Goal: Transaction & Acquisition: Purchase product/service

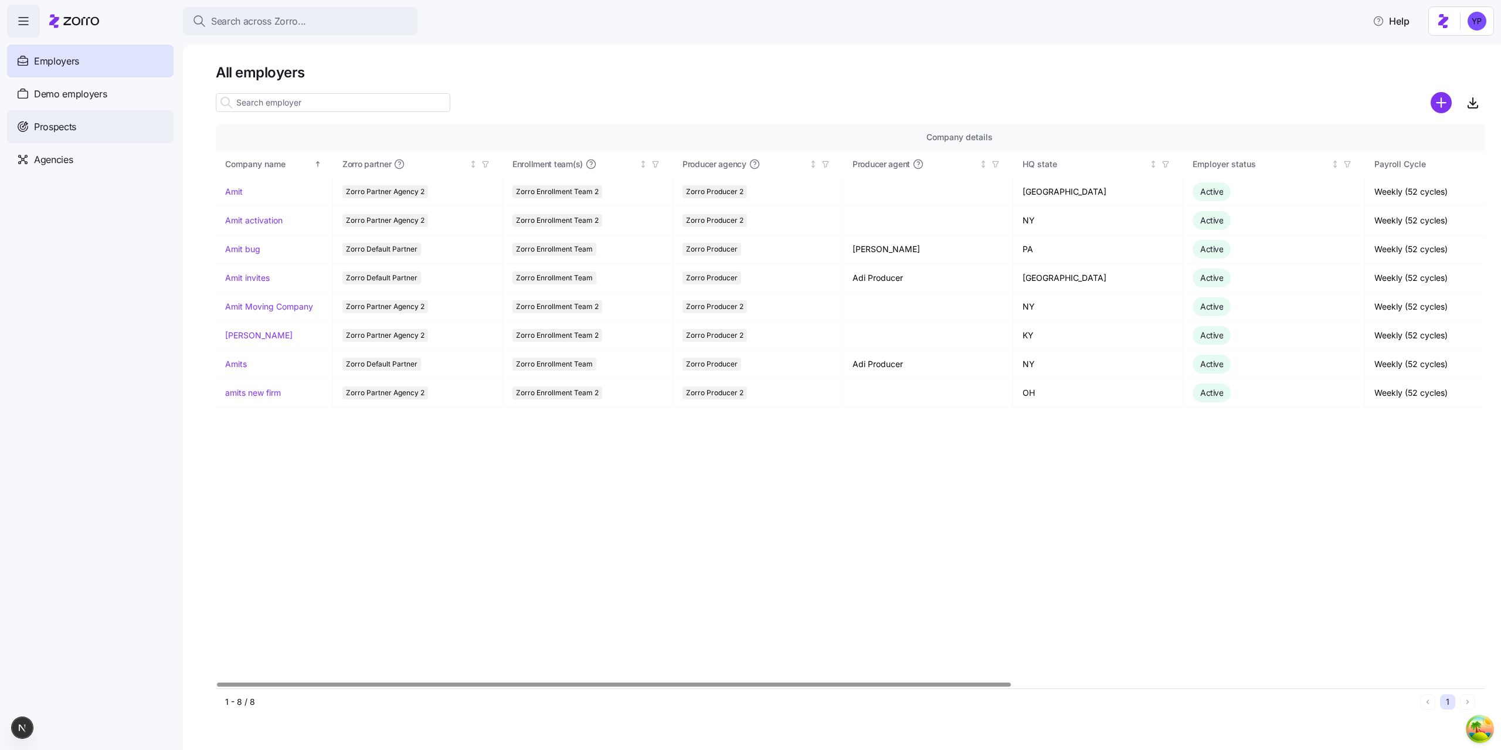
click at [76, 130] on span "Prospects" at bounding box center [55, 127] width 42 height 15
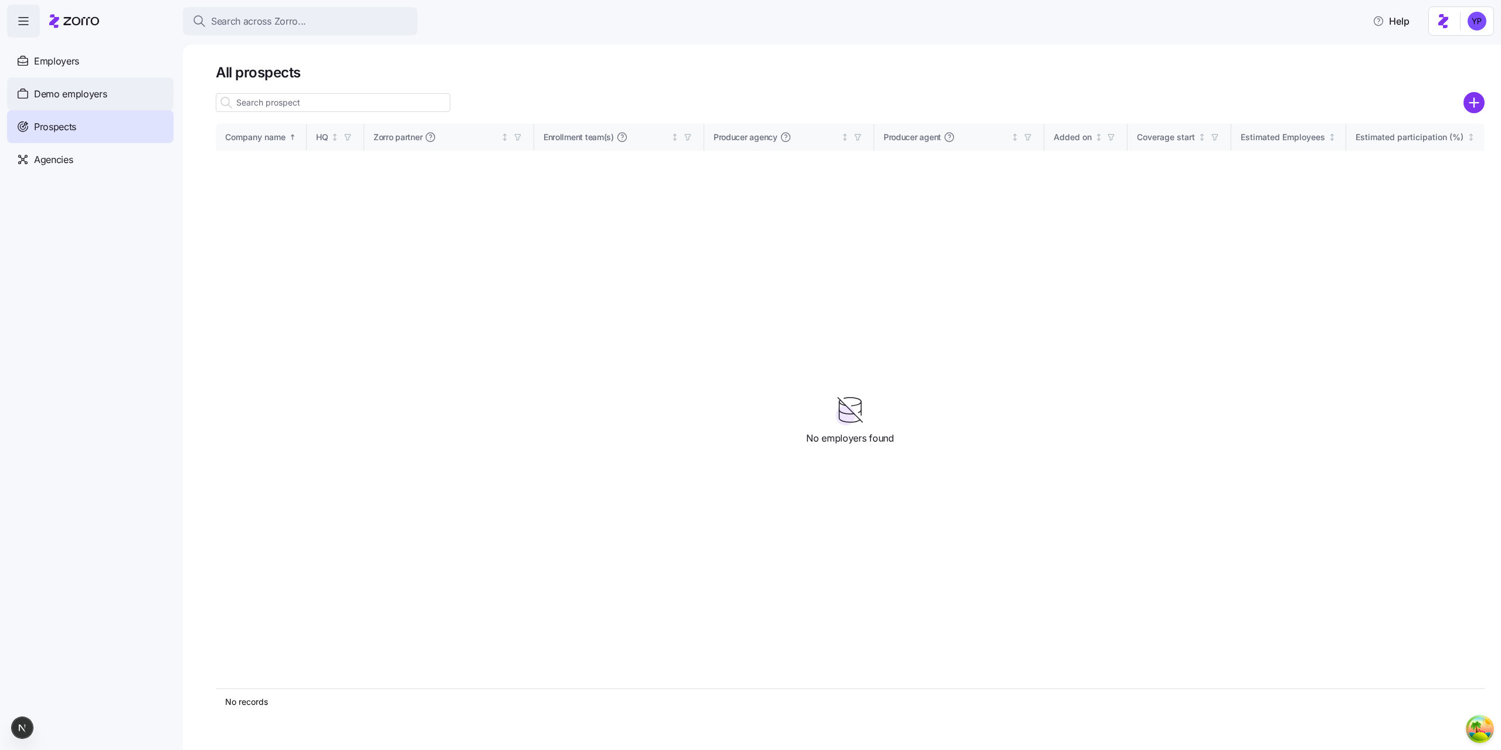
click at [152, 87] on div "Demo employers" at bounding box center [90, 93] width 167 height 33
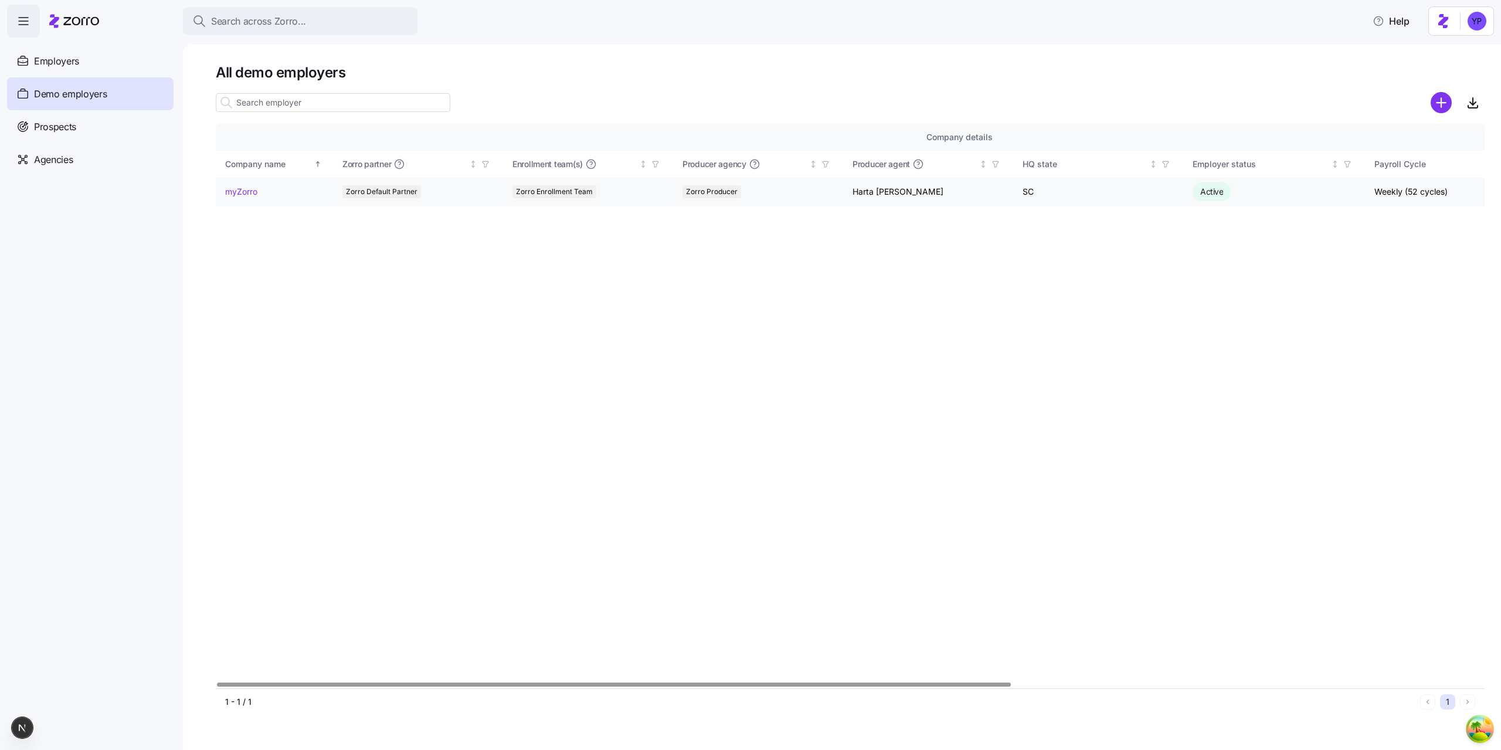
click at [238, 191] on link "myZorro" at bounding box center [241, 192] width 32 height 12
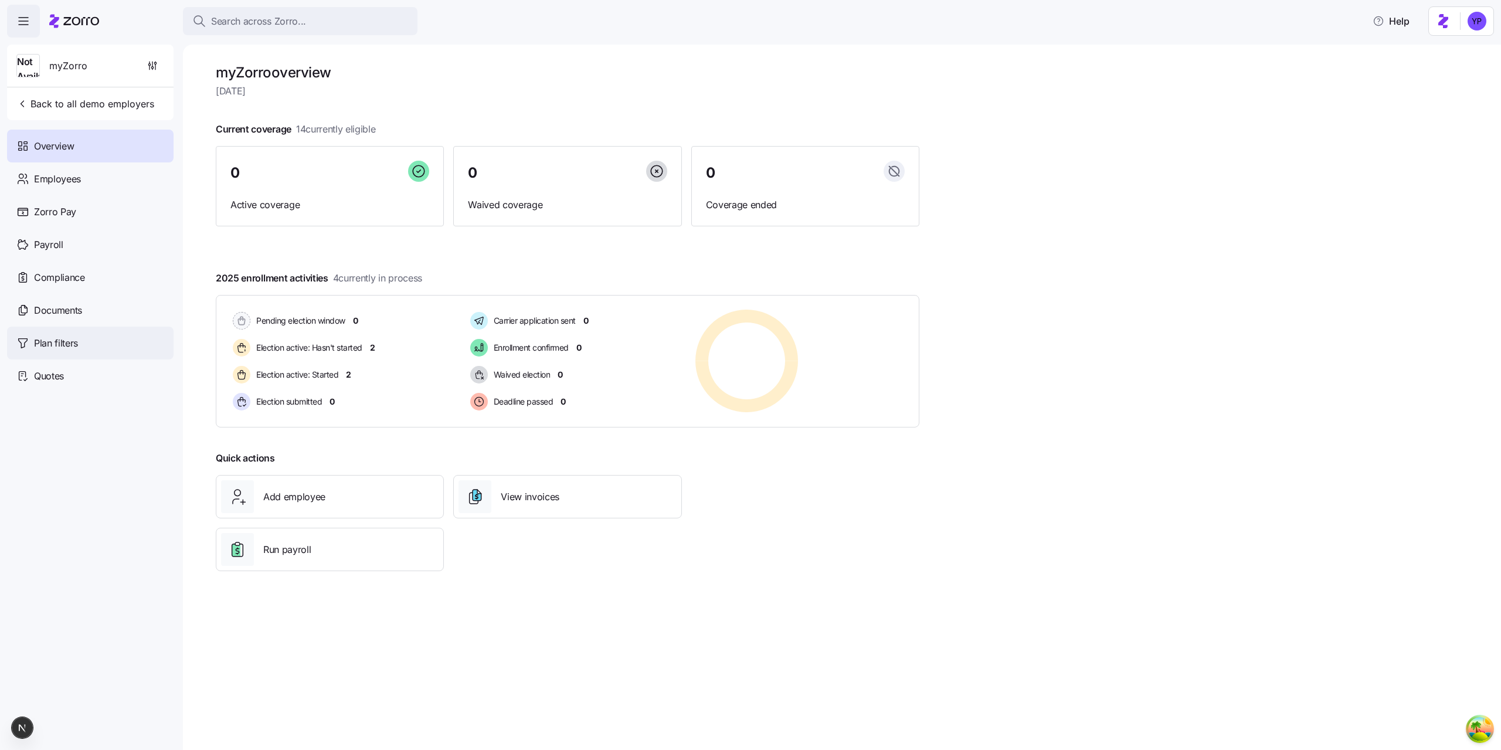
click at [108, 359] on div "Plan filters" at bounding box center [90, 343] width 167 height 33
click at [109, 373] on div "Quotes" at bounding box center [90, 375] width 167 height 33
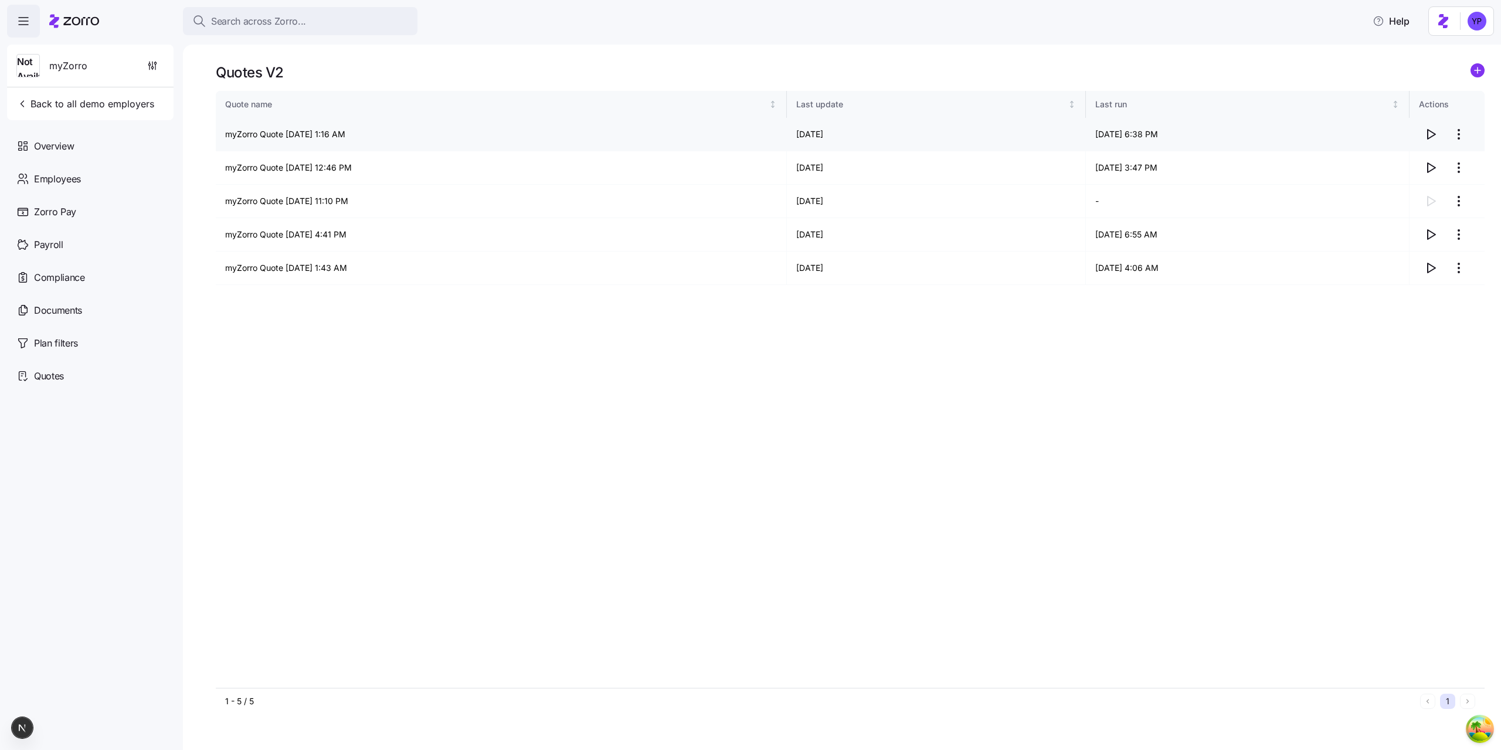
click at [1431, 134] on icon "button" at bounding box center [1431, 134] width 14 height 14
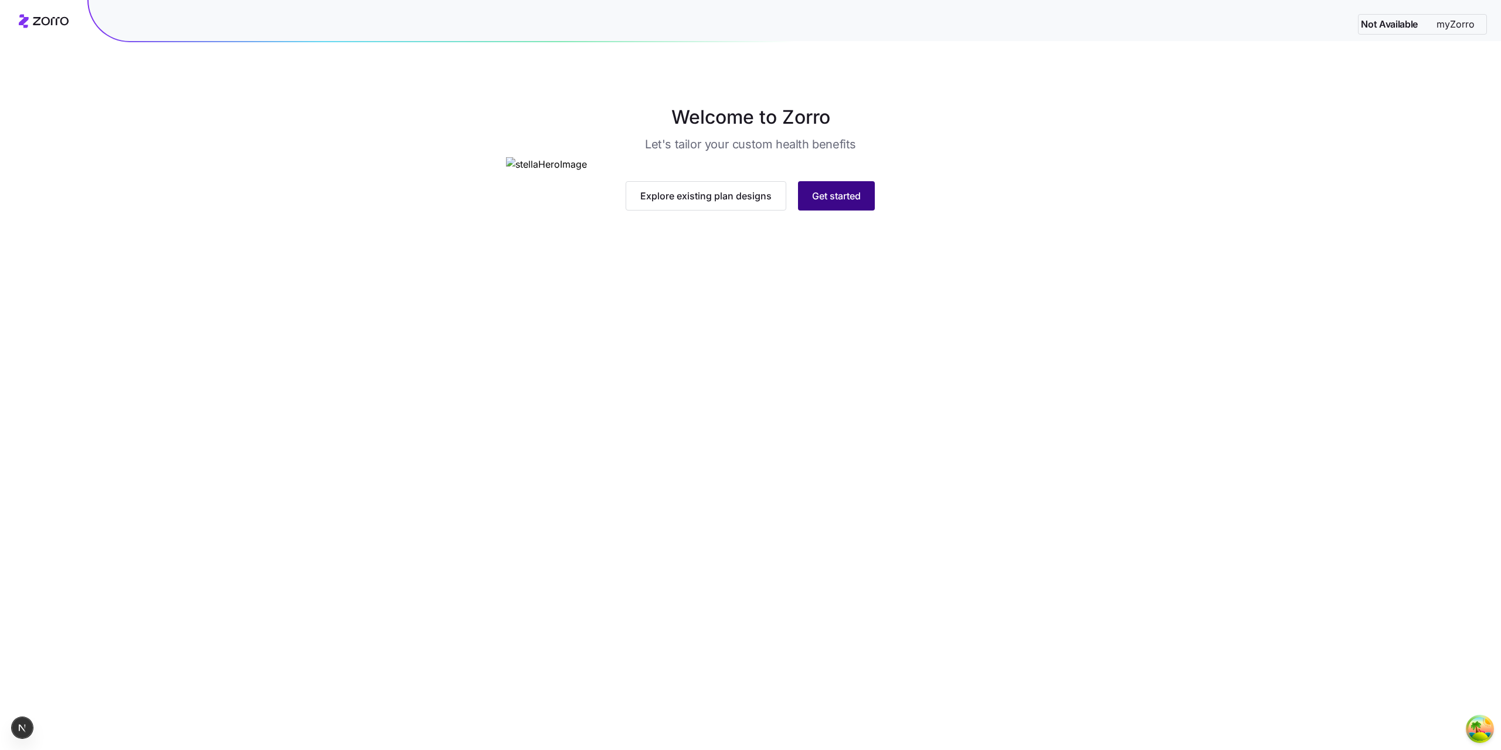
click at [809, 211] on button "Get started" at bounding box center [836, 195] width 77 height 29
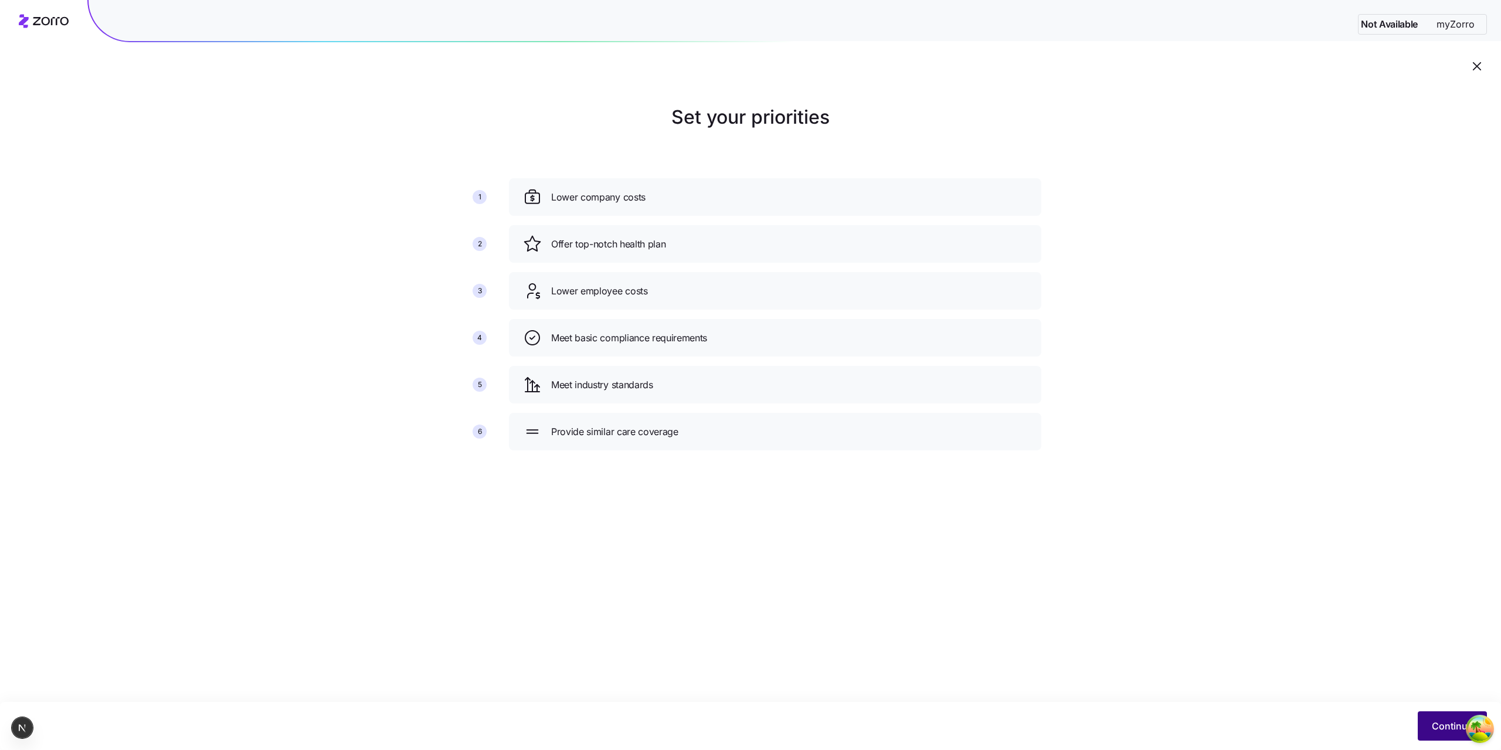
click at [1428, 718] on button "Continue" at bounding box center [1452, 725] width 69 height 29
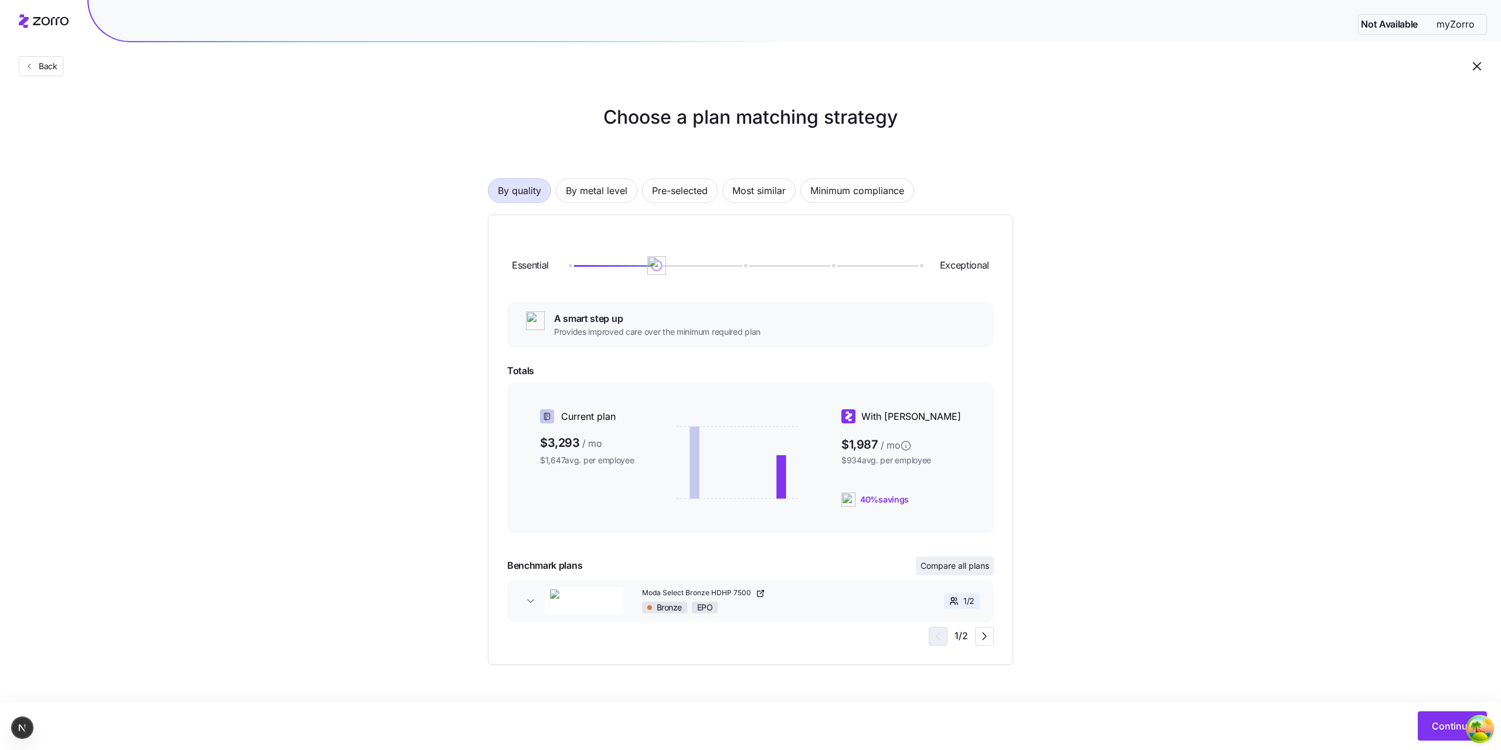
click at [938, 561] on span "Compare all plans" at bounding box center [955, 566] width 69 height 12
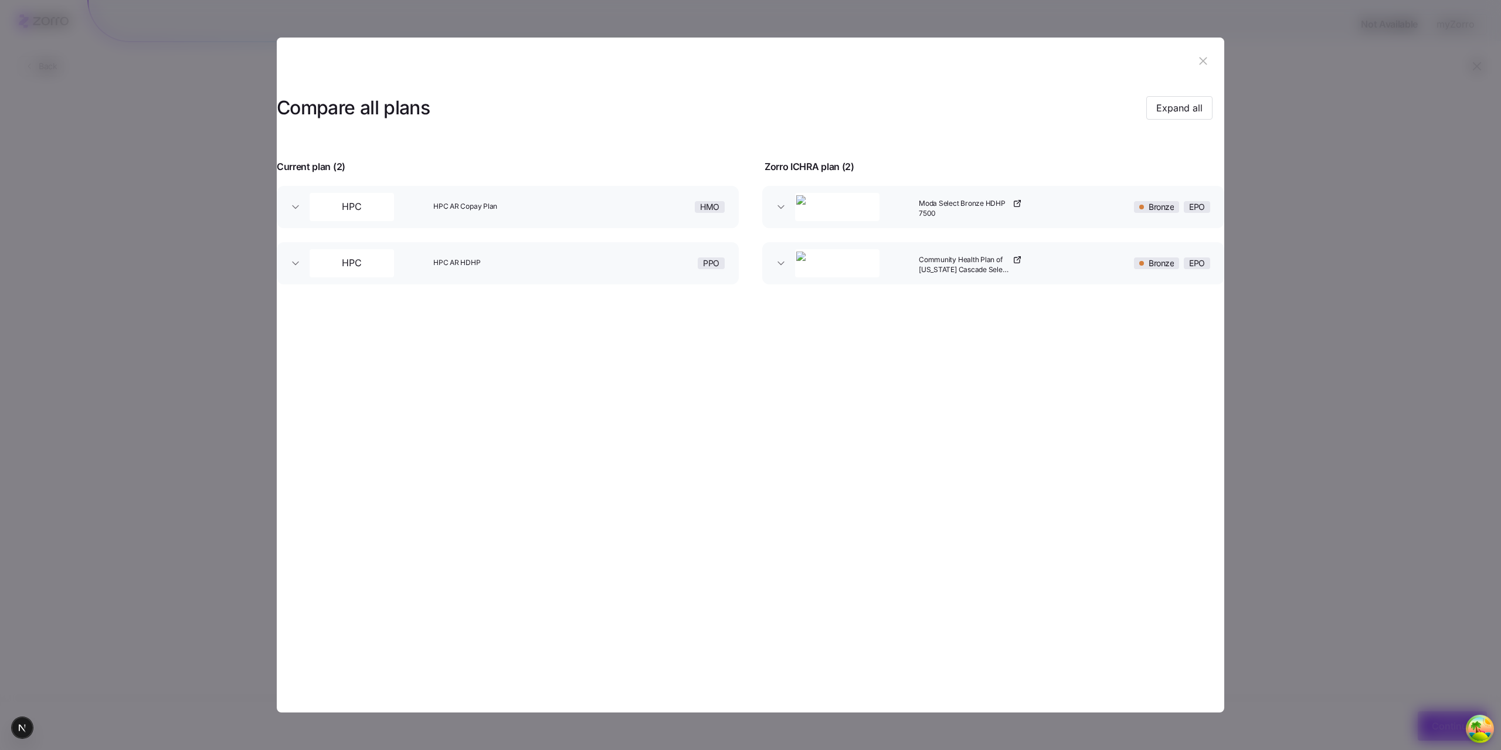
click at [1335, 403] on div at bounding box center [750, 375] width 1501 height 750
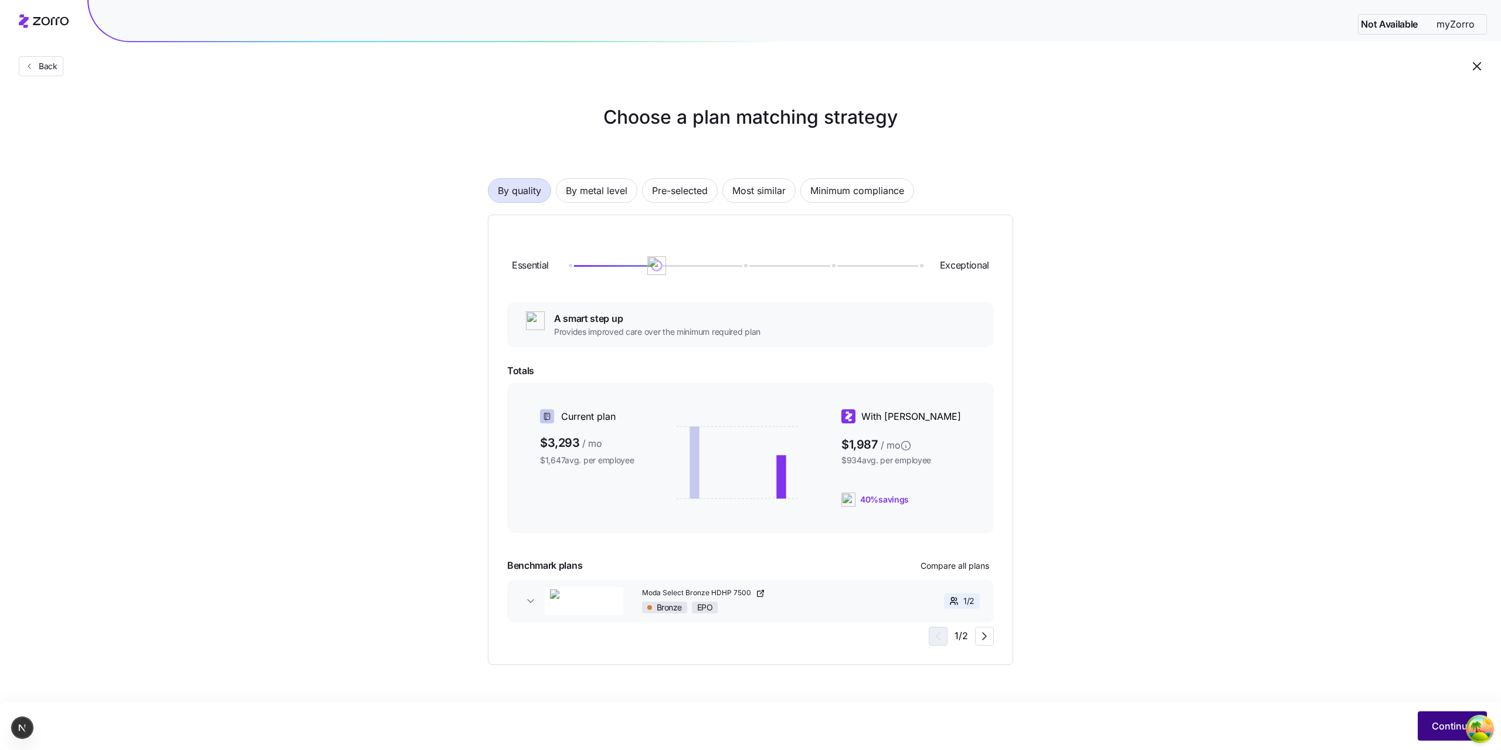
click at [1443, 728] on span "Continue" at bounding box center [1452, 726] width 41 height 14
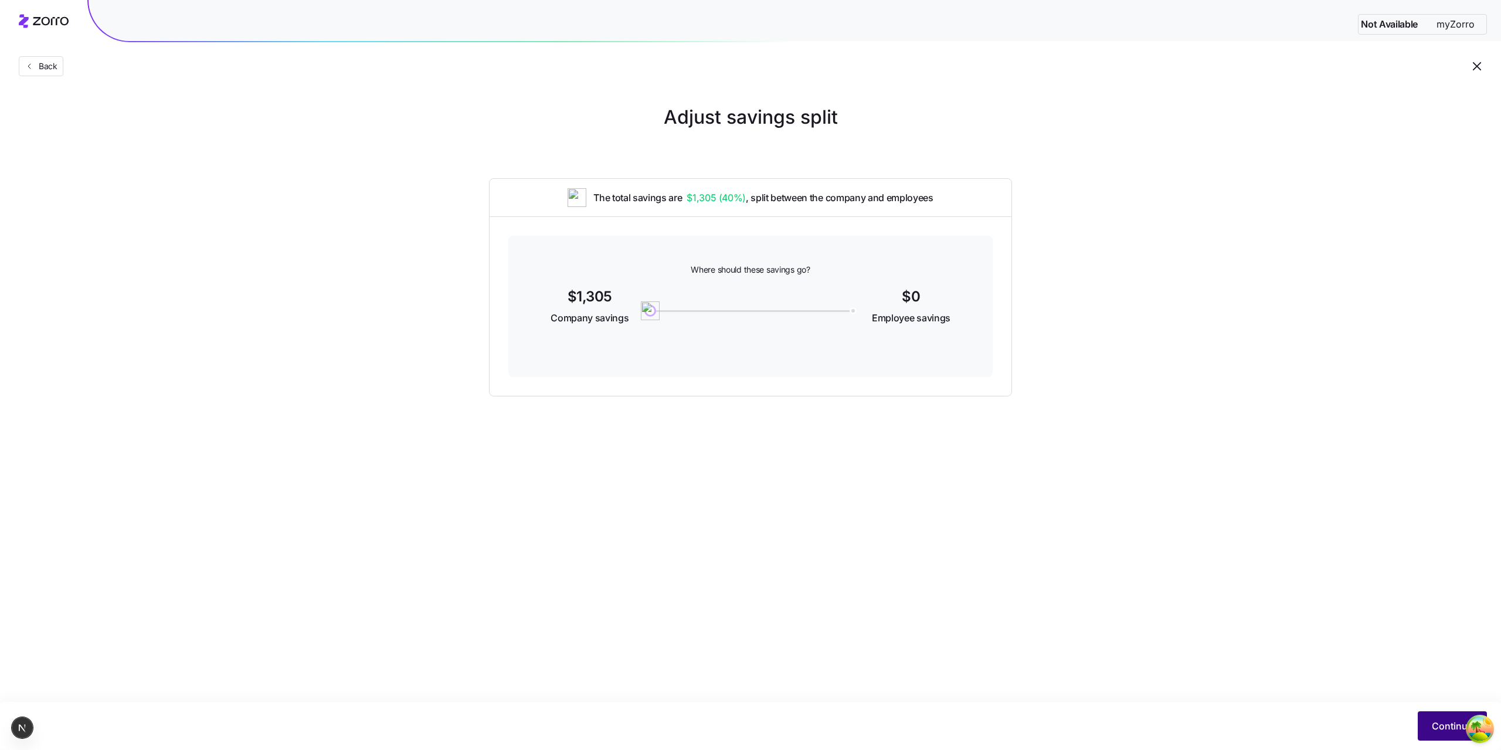
click at [1431, 713] on button "Continue" at bounding box center [1452, 725] width 69 height 29
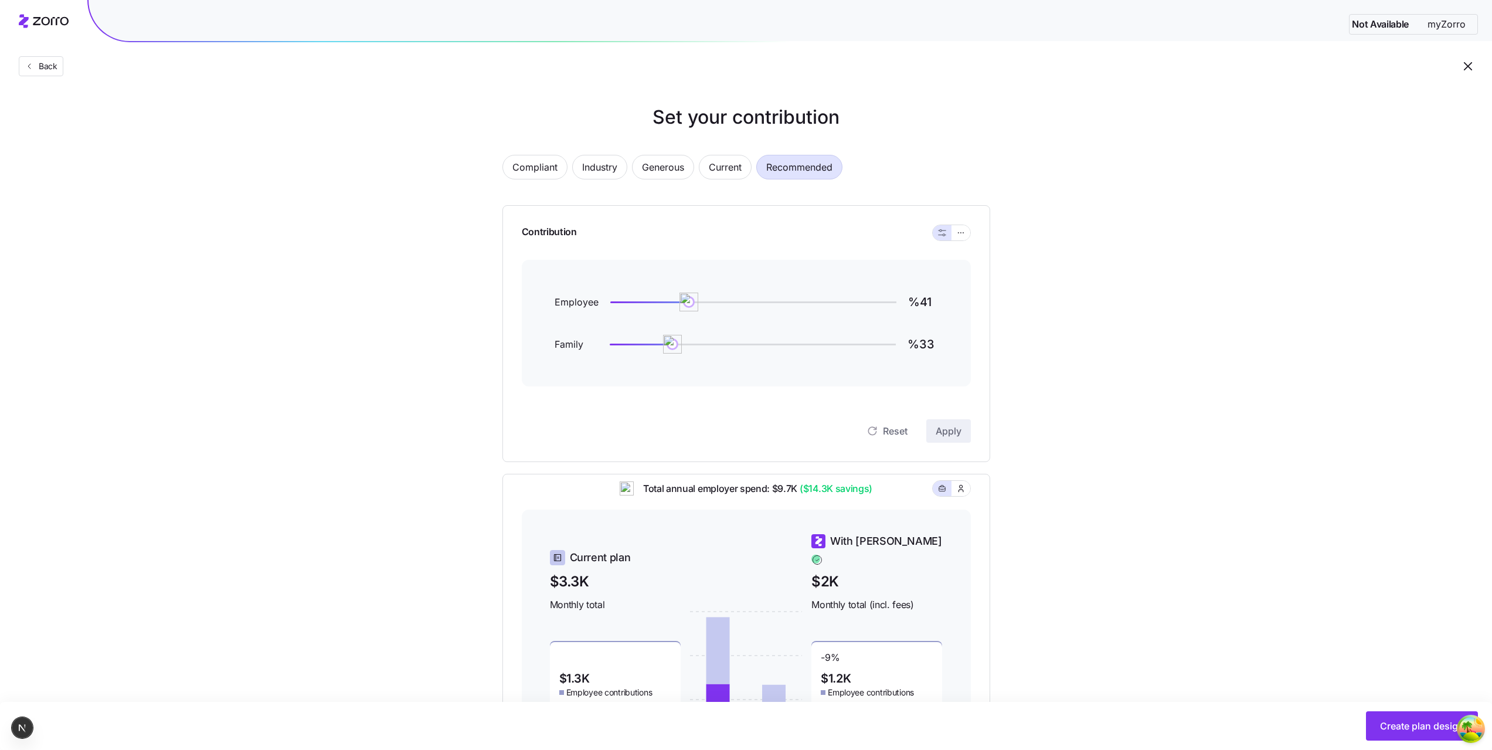
click at [1400, 719] on button "Create plan design" at bounding box center [1422, 725] width 112 height 29
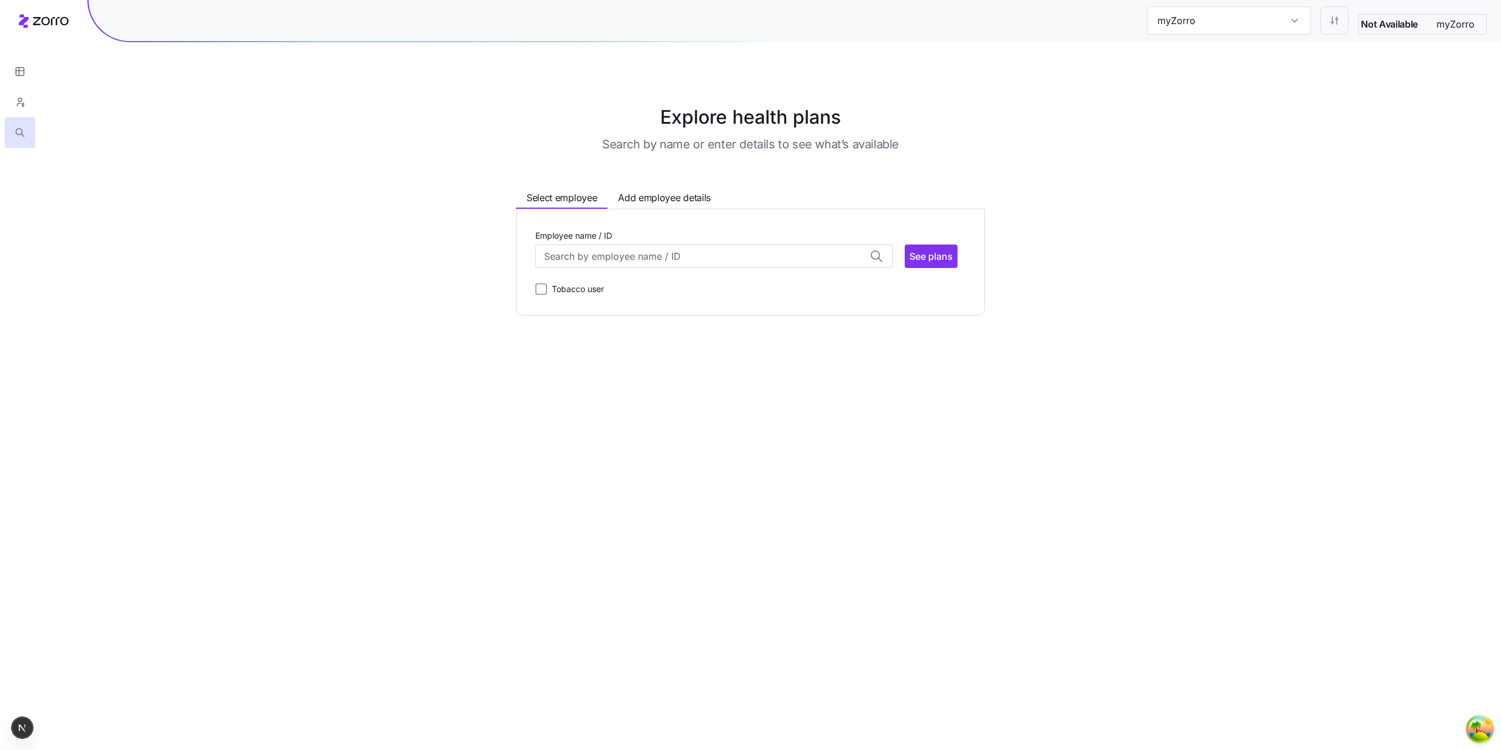
click at [686, 269] on div "Employee name / ID Dave Brown (48) ID: 002 | zip code: 98087 John Smith (49) ID…" at bounding box center [750, 262] width 430 height 68
click at [683, 263] on input "Employee name / ID" at bounding box center [714, 256] width 358 height 23
click at [624, 296] on span "ID: 002 | zip code: 98087" at bounding box center [592, 299] width 95 height 10
click at [930, 261] on span "See plans" at bounding box center [931, 256] width 43 height 14
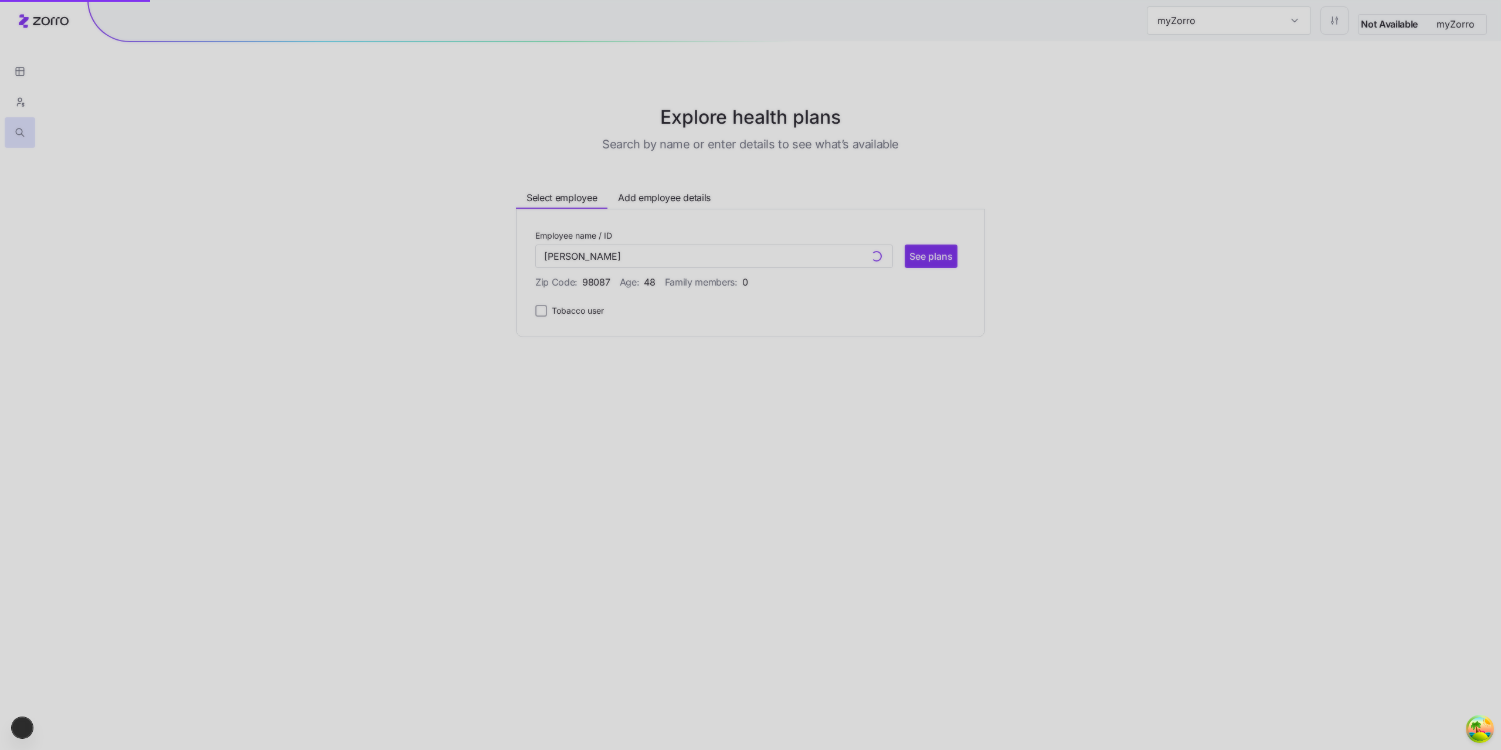
type input "Dave Brown (ID: 002)"
click at [589, 407] on div at bounding box center [750, 375] width 1501 height 750
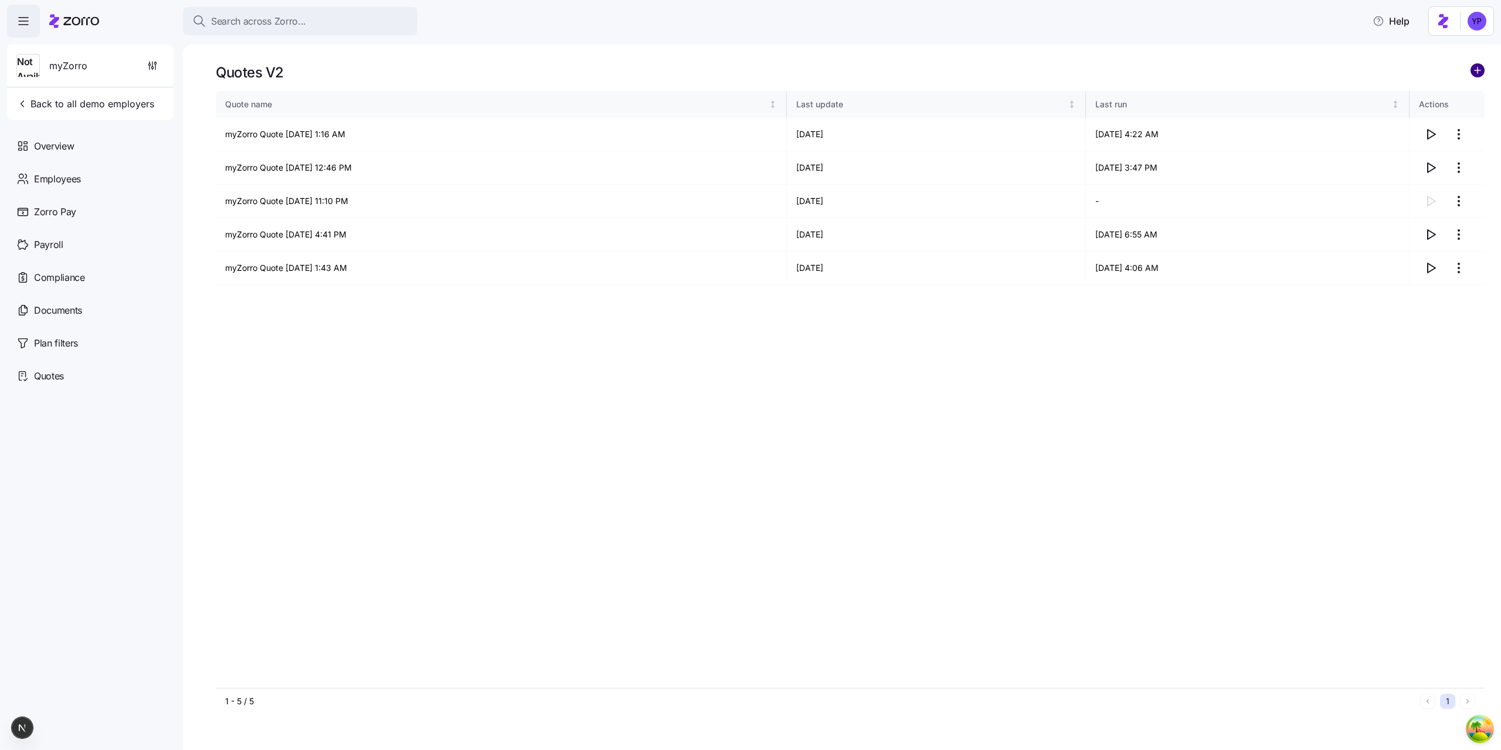
click at [1478, 73] on circle "add icon" at bounding box center [1477, 70] width 13 height 13
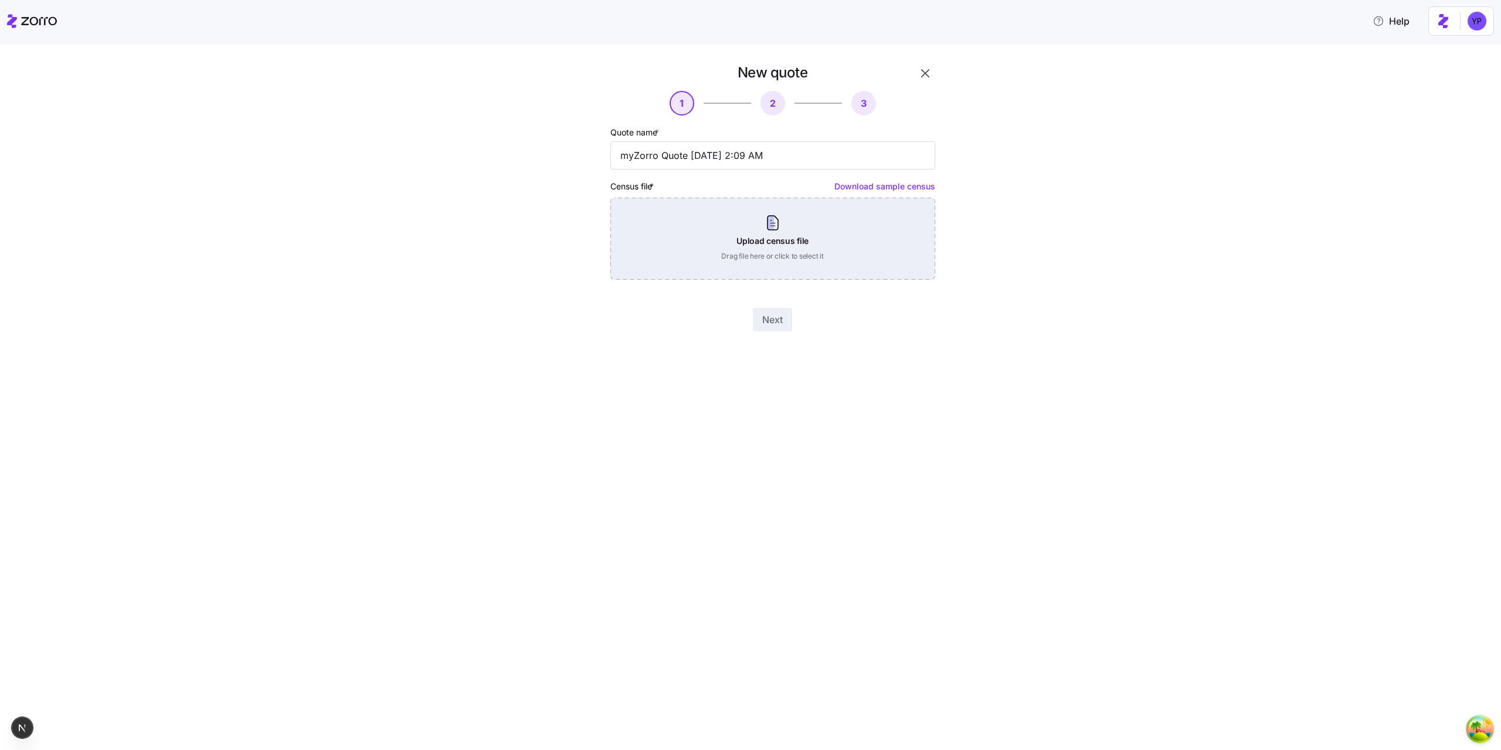
click at [733, 238] on div "Upload census file Drag file here or click to select it" at bounding box center [772, 239] width 325 height 82
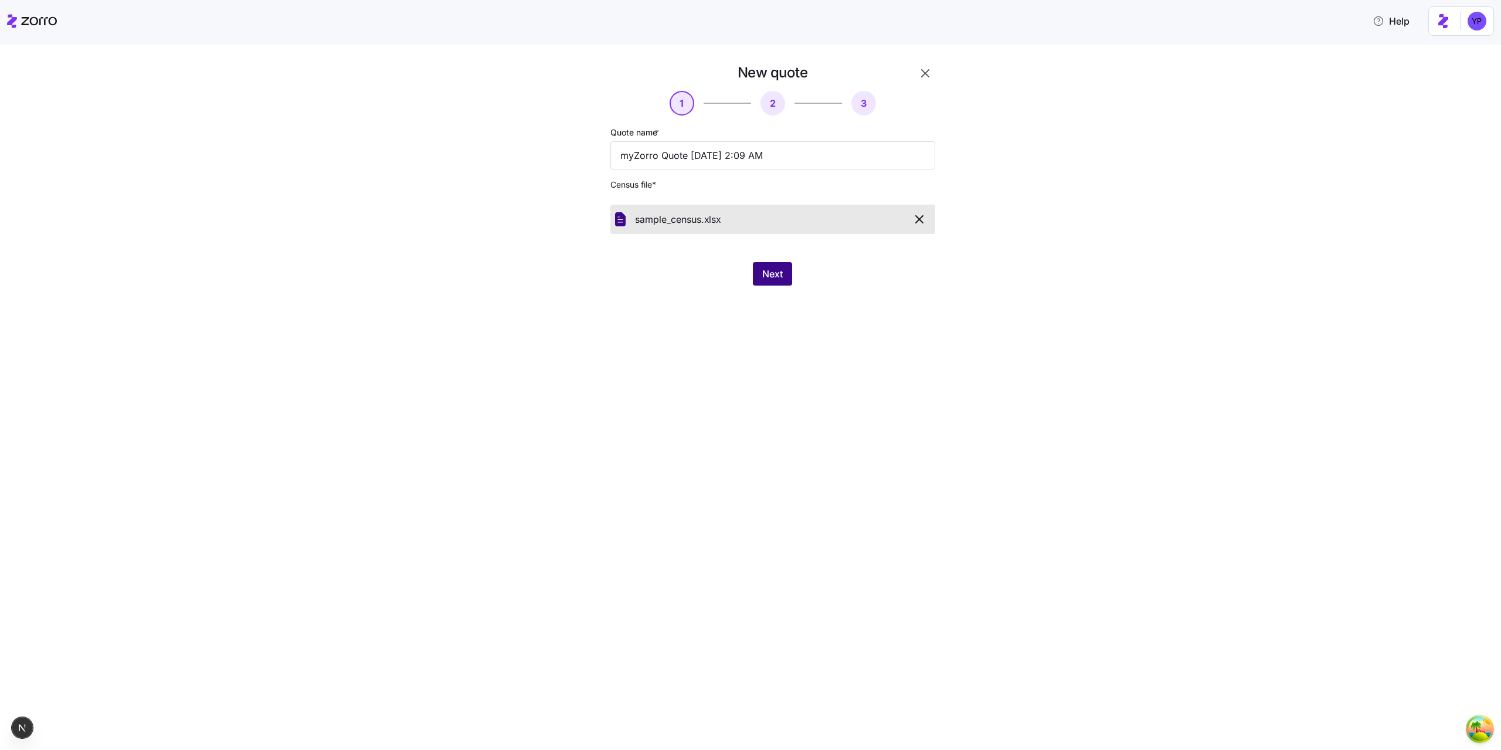
click at [775, 276] on span "Next" at bounding box center [772, 274] width 21 height 14
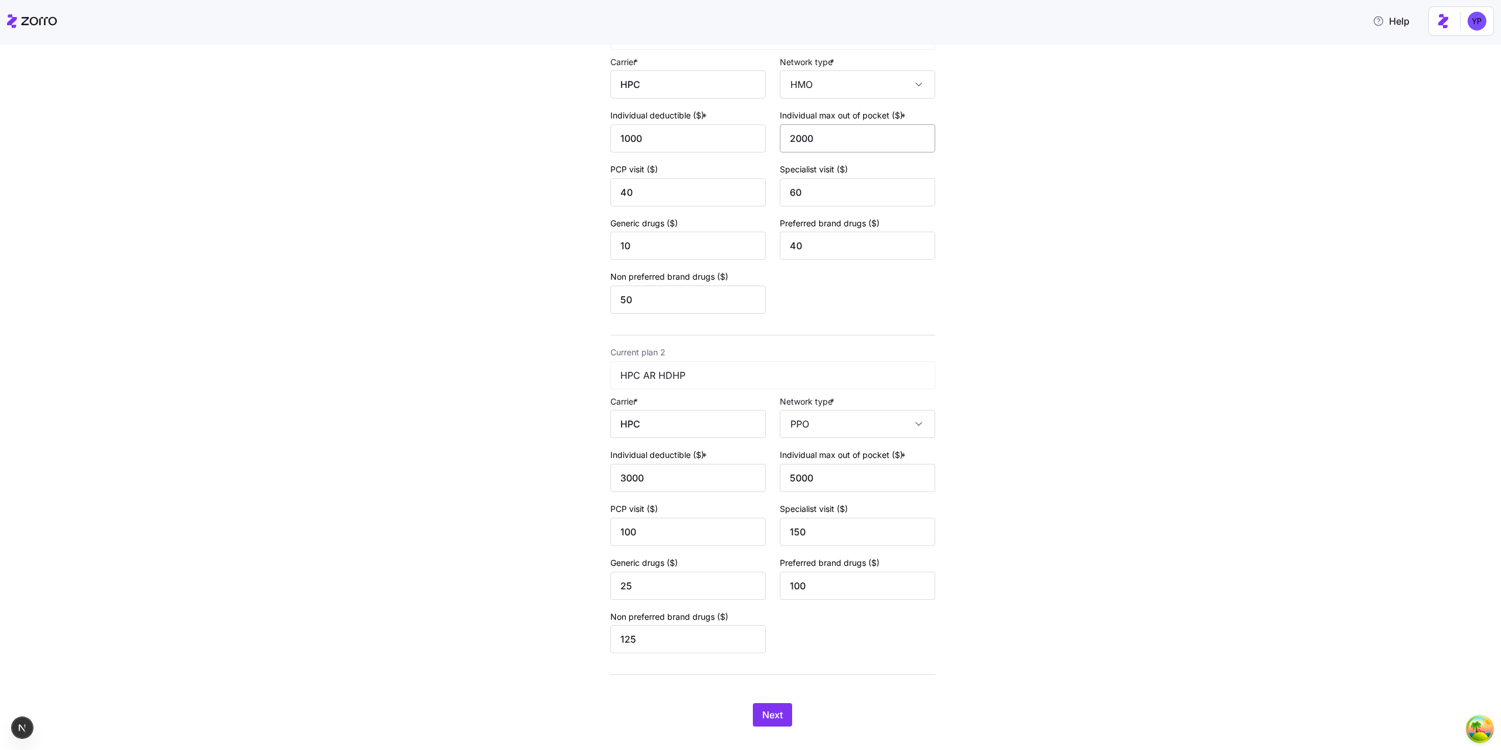
scroll to position [162, 0]
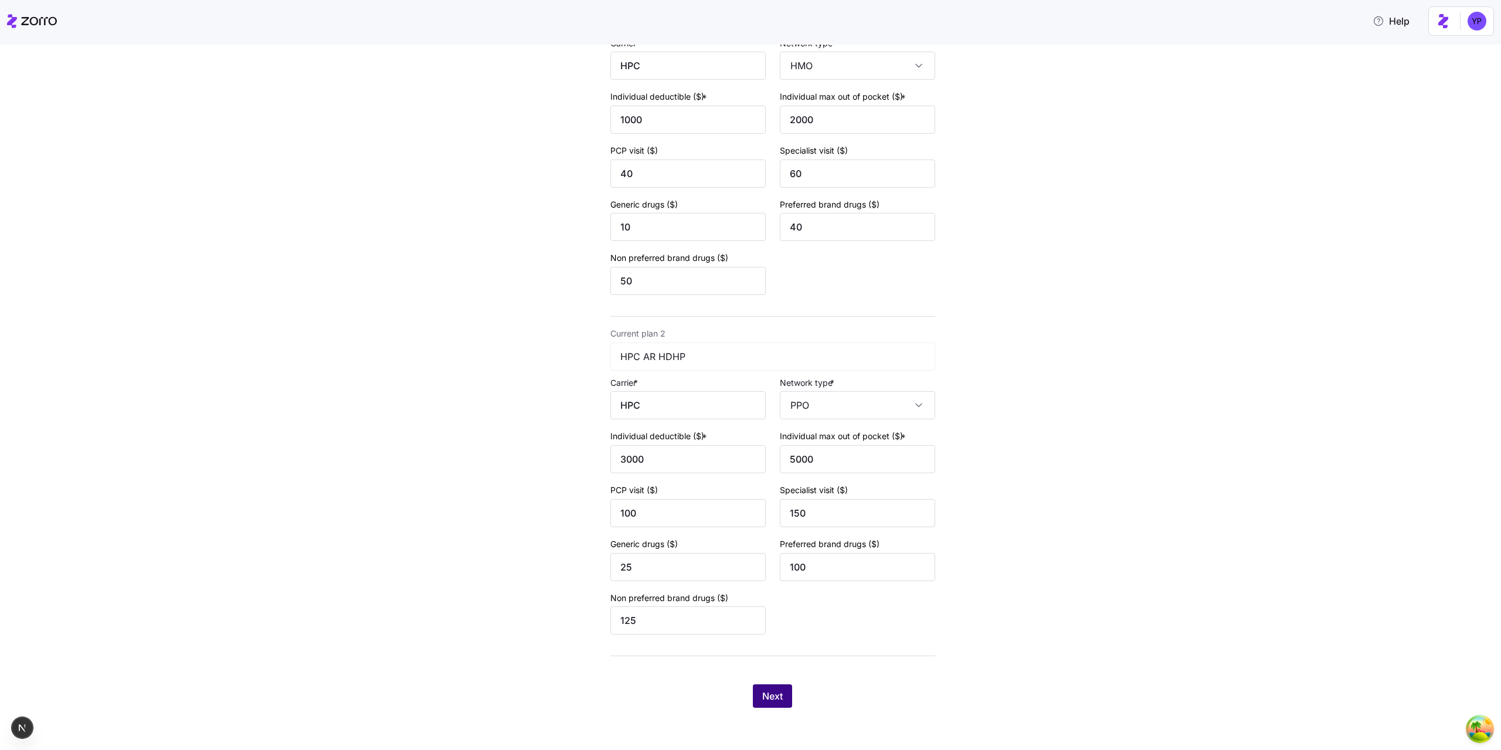
click at [776, 696] on span "Next" at bounding box center [772, 696] width 21 height 14
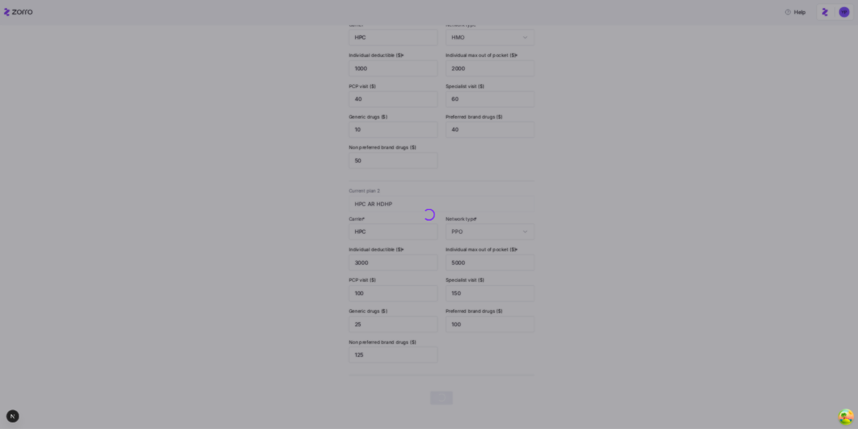
scroll to position [0, 0]
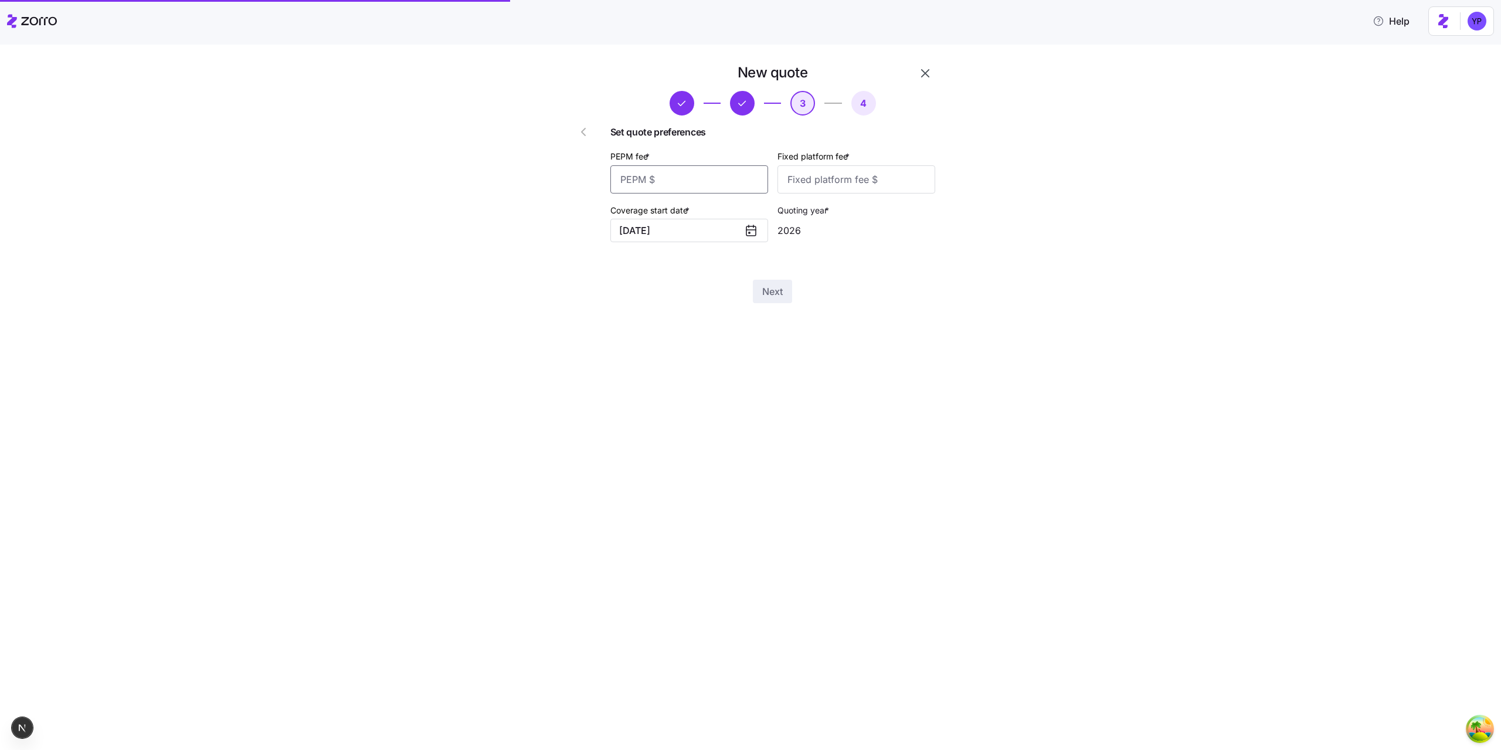
click at [678, 179] on input "PEPM fee *" at bounding box center [689, 179] width 158 height 28
type input "12"
click at [844, 181] on input "Fixed platform fee *" at bounding box center [857, 179] width 158 height 28
type input "32"
click at [638, 229] on button "01/01/2026" at bounding box center [689, 230] width 158 height 23
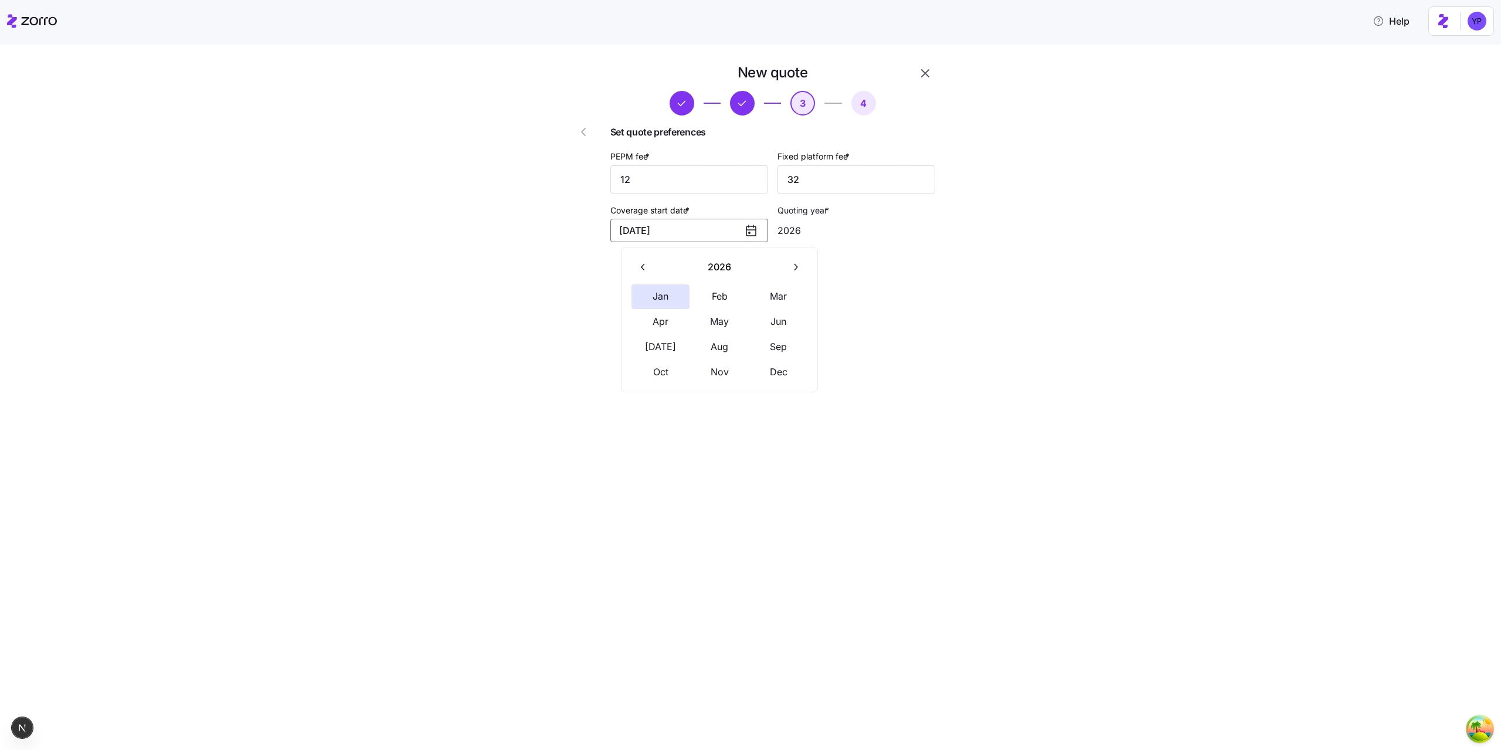
click at [642, 264] on icon "button" at bounding box center [643, 267] width 11 height 11
click at [667, 292] on button "Jan" at bounding box center [661, 296] width 59 height 25
type input "2025"
click at [768, 291] on span "Next" at bounding box center [772, 291] width 21 height 14
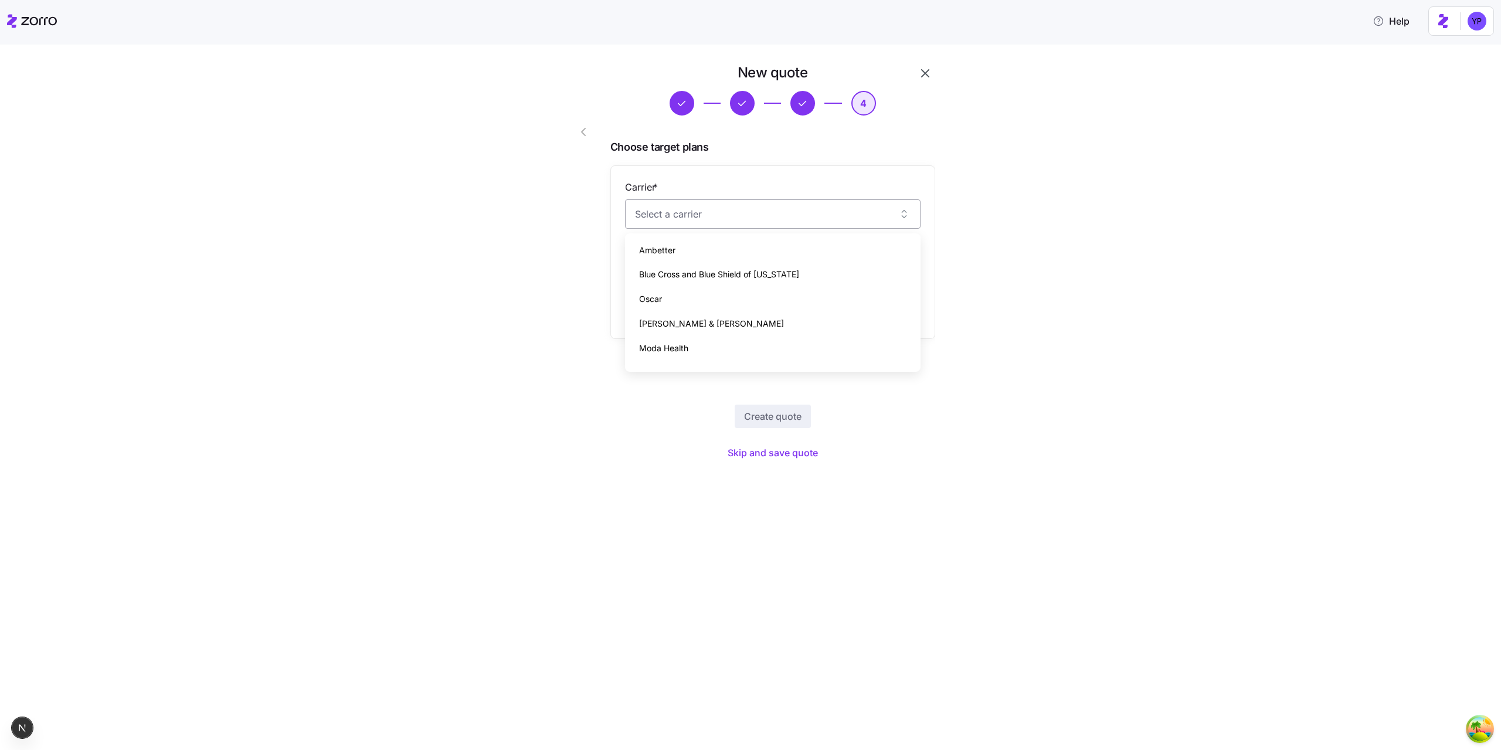
click at [674, 223] on input "Carrier *" at bounding box center [773, 213] width 296 height 29
click at [685, 289] on div "Oscar" at bounding box center [773, 299] width 286 height 25
type input "Oscar"
click at [685, 267] on input "Plan *" at bounding box center [773, 271] width 296 height 29
click at [713, 342] on span "Silver Simple Chronic Care CKM Guided Care" at bounding box center [736, 348] width 194 height 15
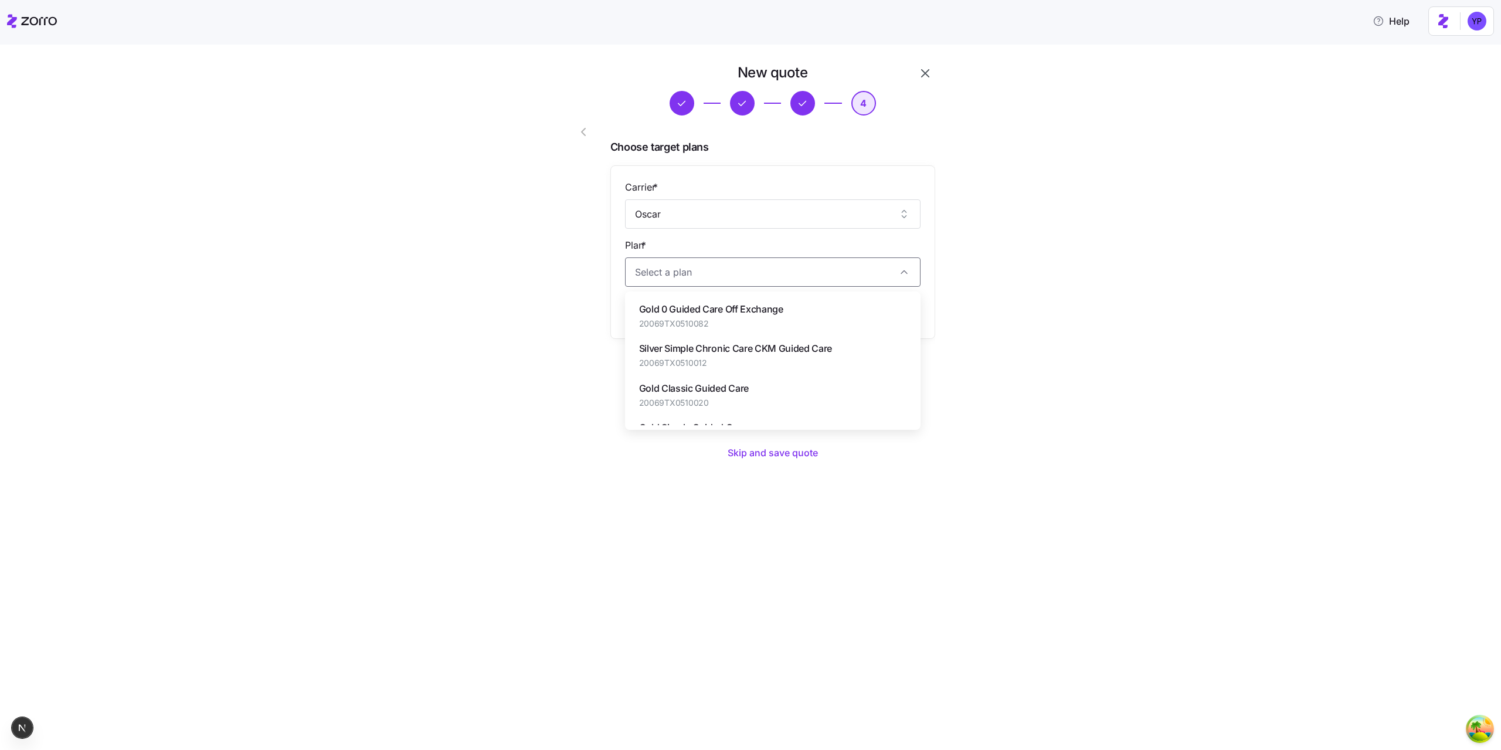
type input "Silver Simple Chronic Care CKM Guided Care"
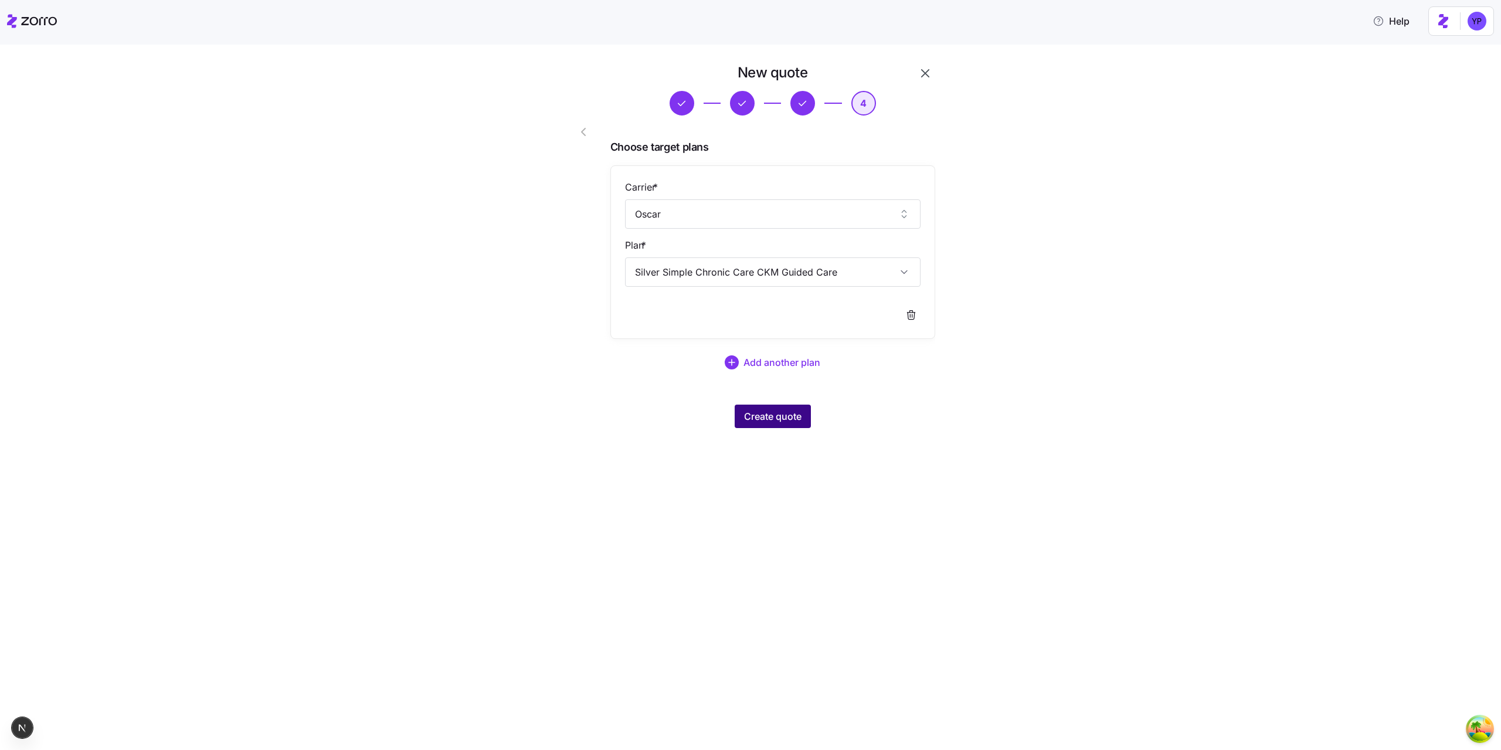
click at [768, 419] on span "Create quote" at bounding box center [772, 416] width 57 height 14
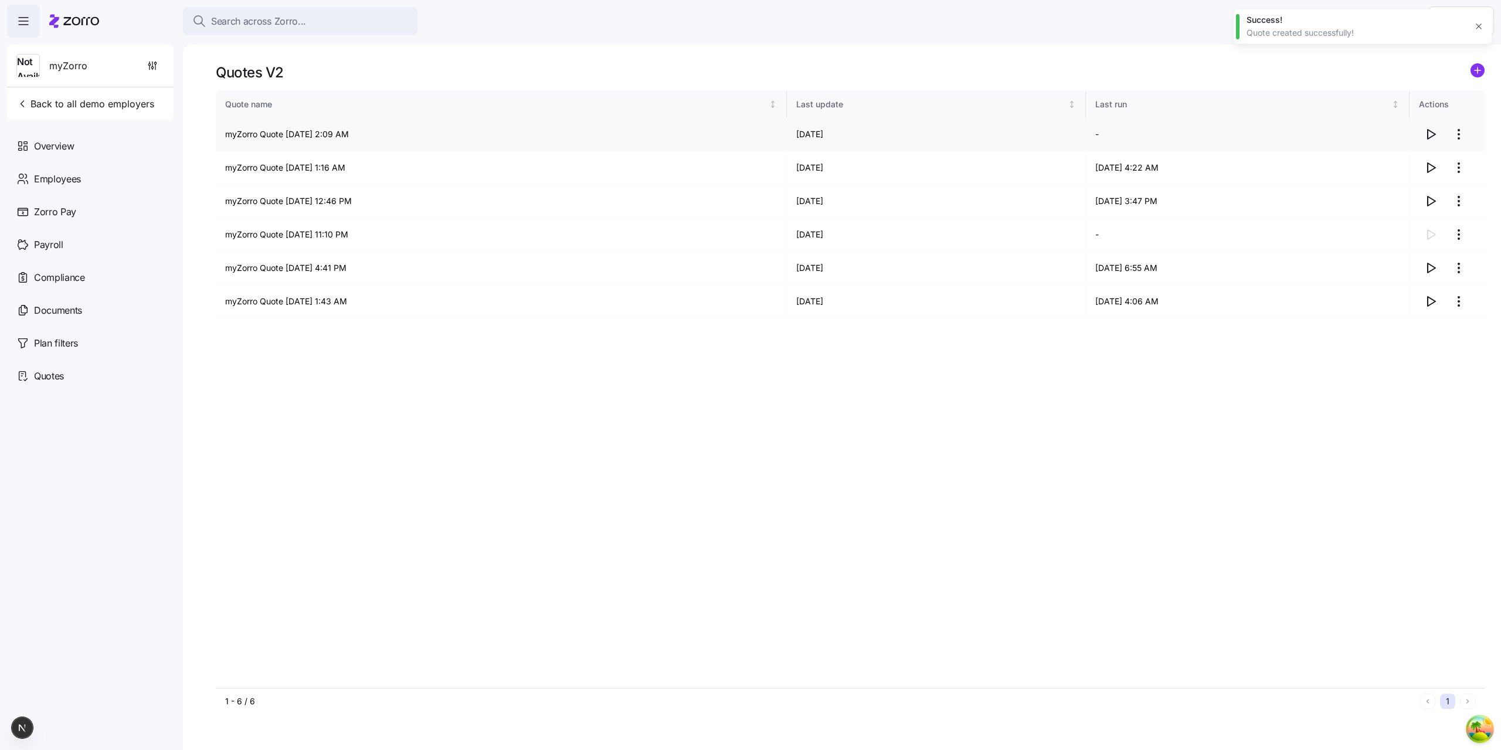
click at [1428, 137] on icon "button" at bounding box center [1432, 134] width 8 height 9
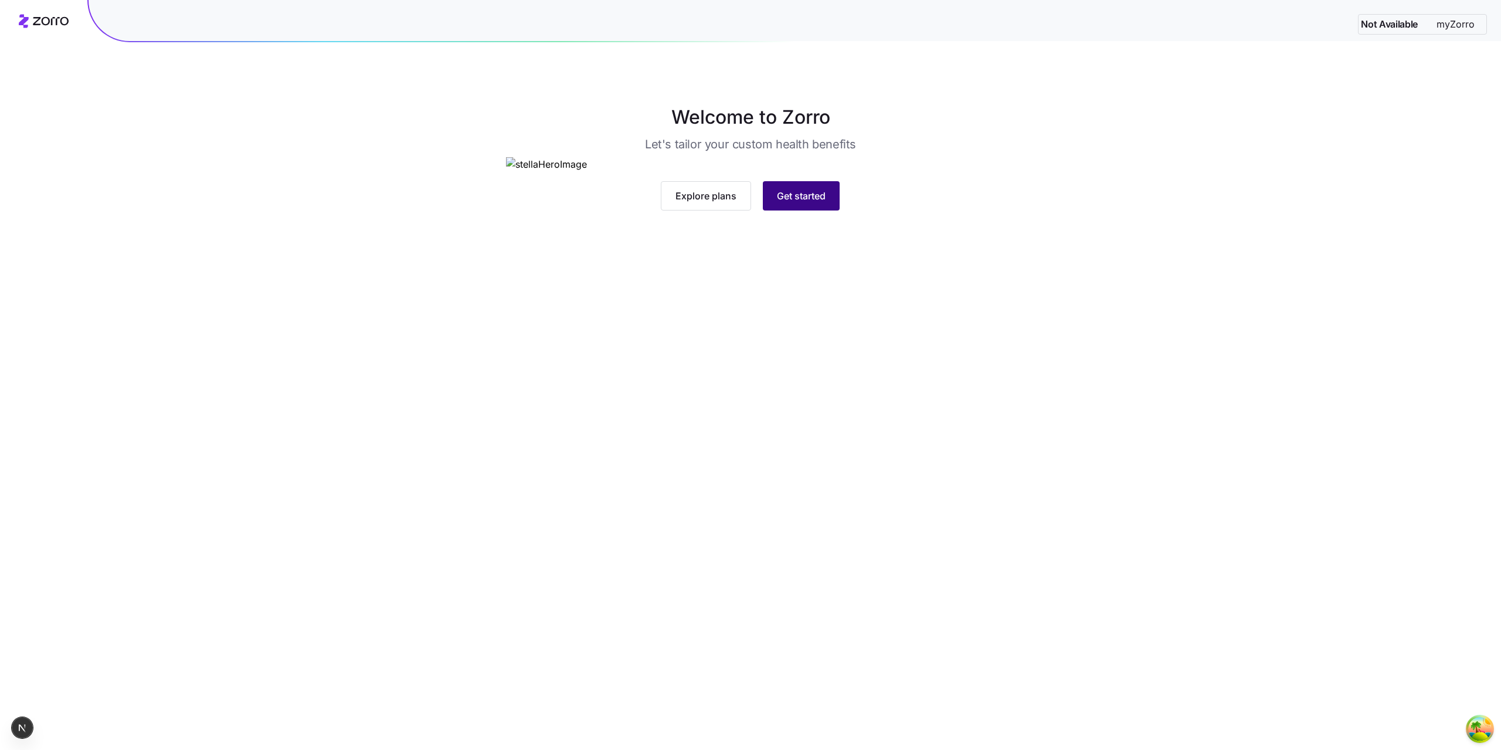
click at [782, 203] on span "Get started" at bounding box center [801, 196] width 49 height 14
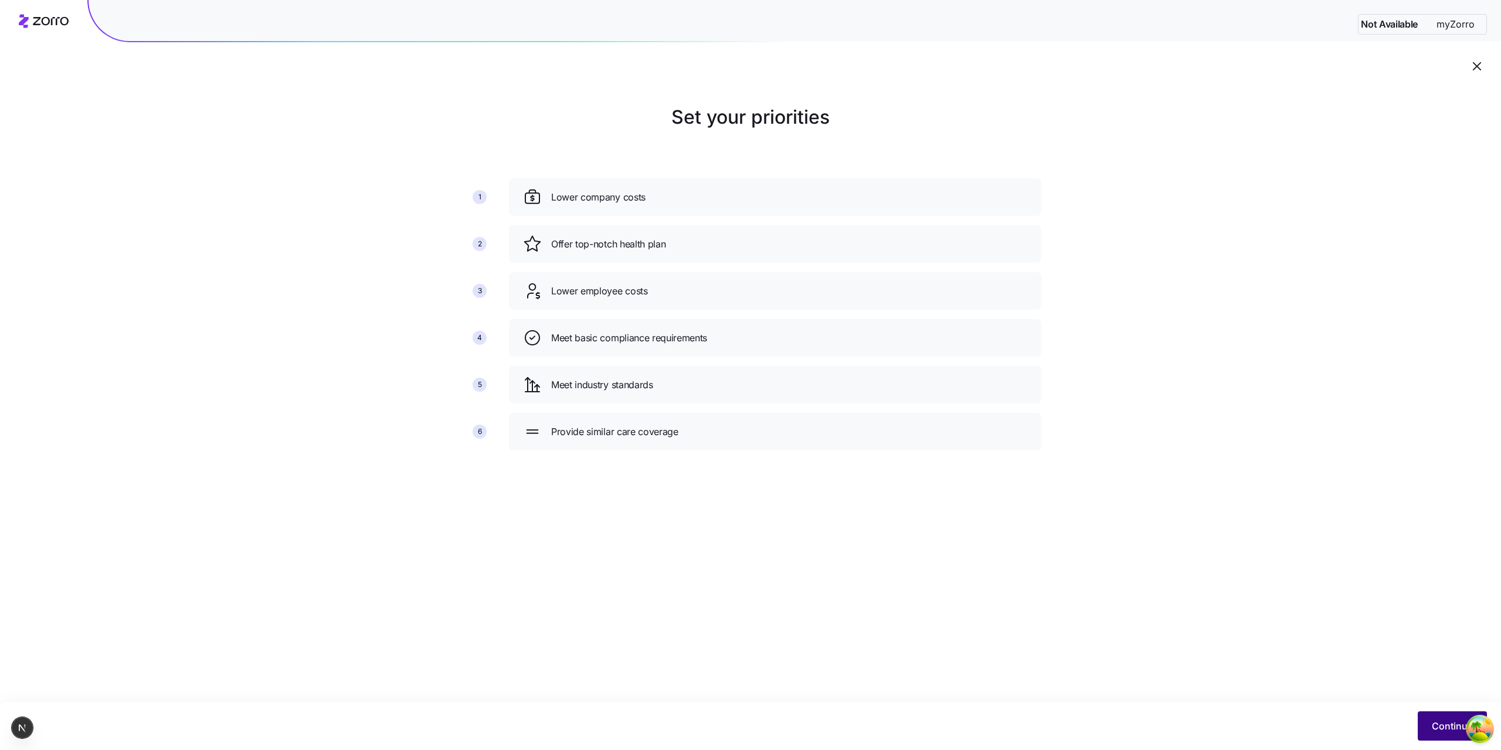
click at [1433, 725] on span "Continue" at bounding box center [1452, 726] width 41 height 14
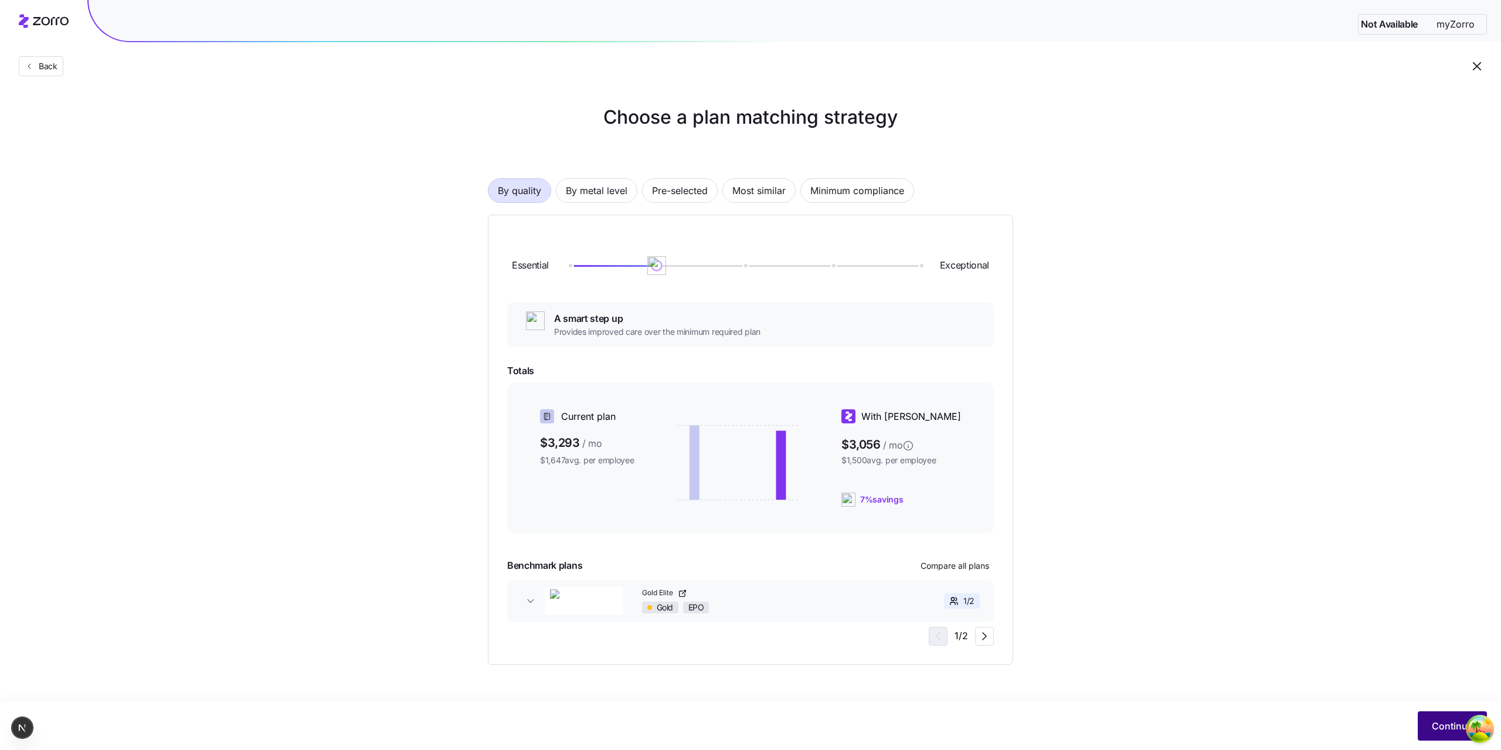
click at [1450, 720] on span "Continue" at bounding box center [1452, 726] width 41 height 14
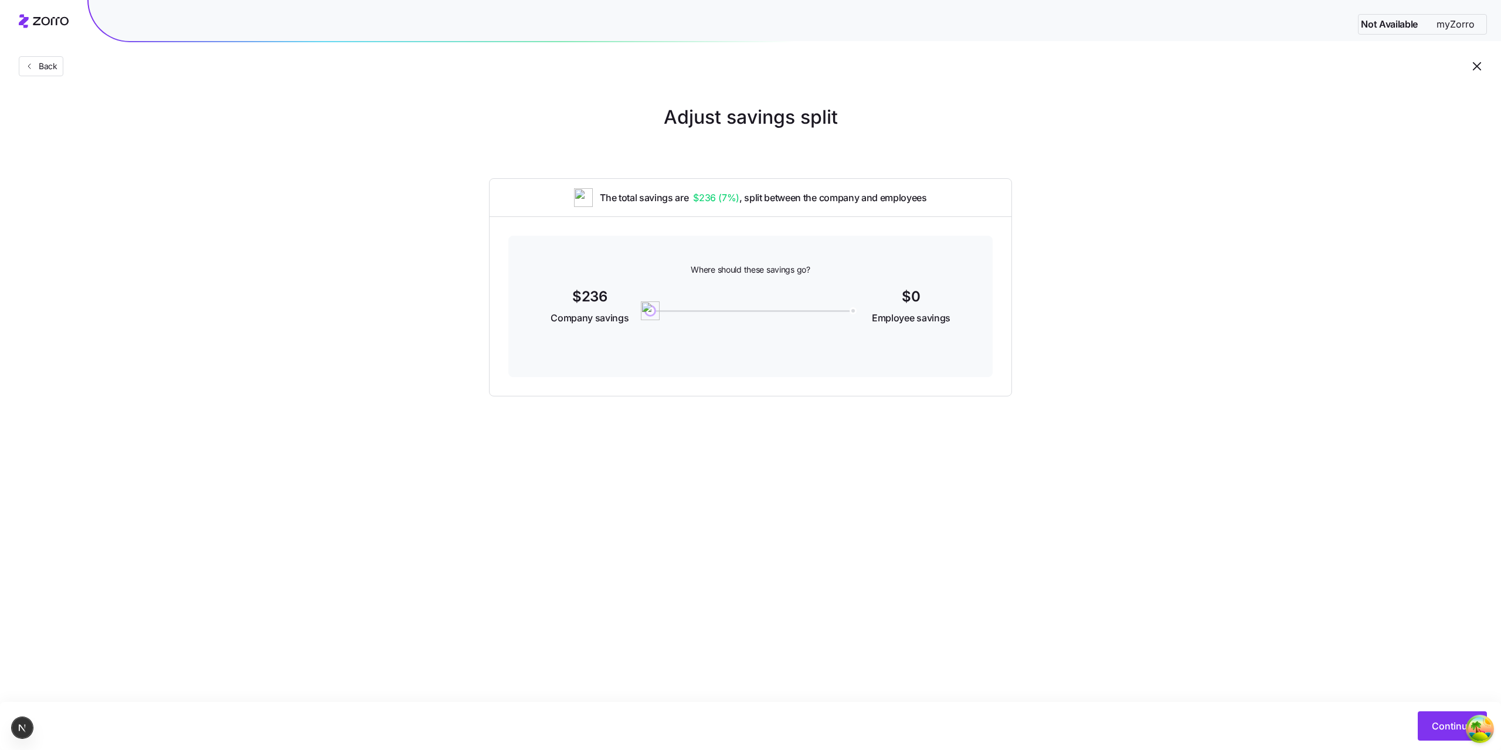
drag, startPoint x: 678, startPoint y: 315, endPoint x: 724, endPoint y: 312, distance: 45.3
click at [730, 317] on div at bounding box center [750, 307] width 214 height 45
drag, startPoint x: 721, startPoint y: 312, endPoint x: 746, endPoint y: 314, distance: 24.7
click at [738, 313] on div "0" at bounding box center [750, 310] width 200 height 5
click at [1440, 716] on button "Continue" at bounding box center [1452, 725] width 69 height 29
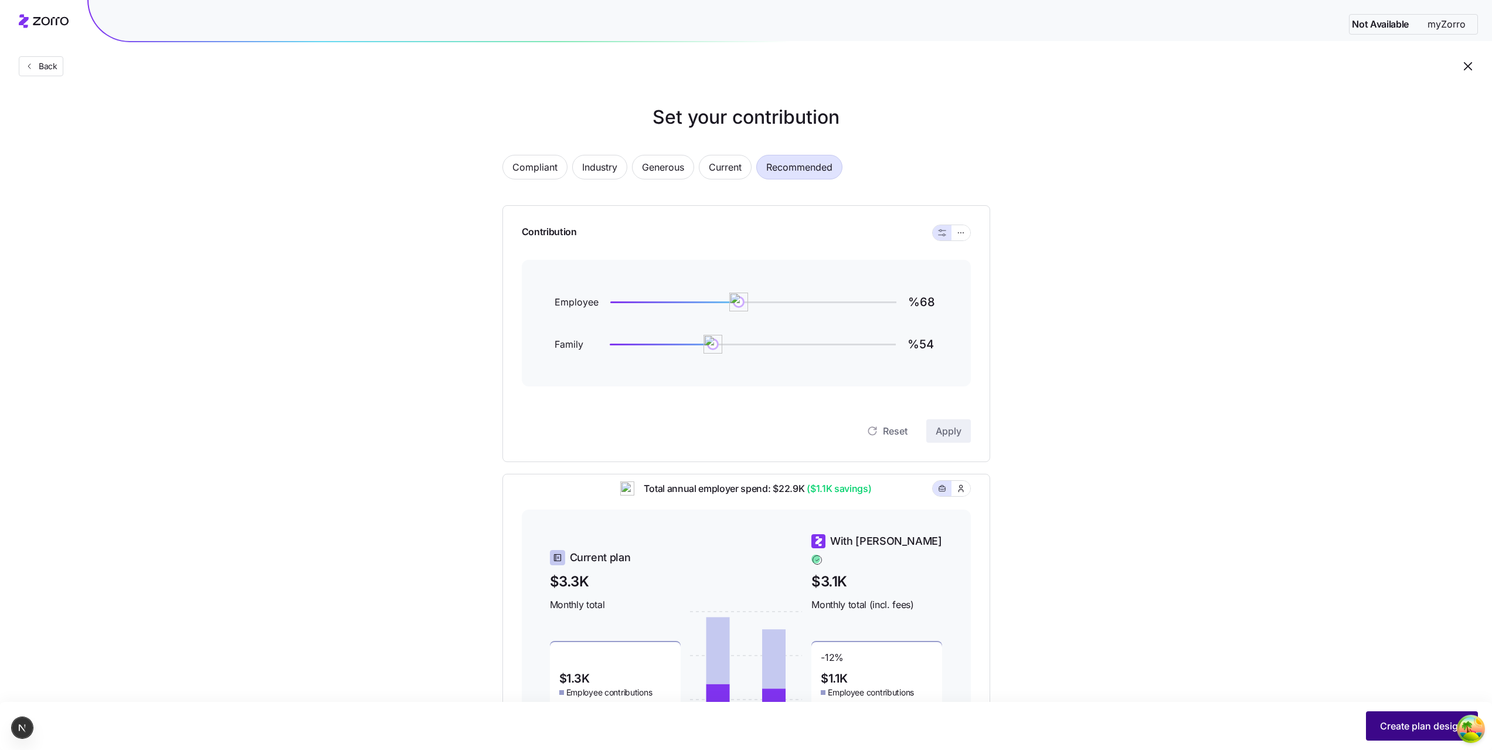
click at [1371, 724] on button "Create plan design" at bounding box center [1422, 725] width 112 height 29
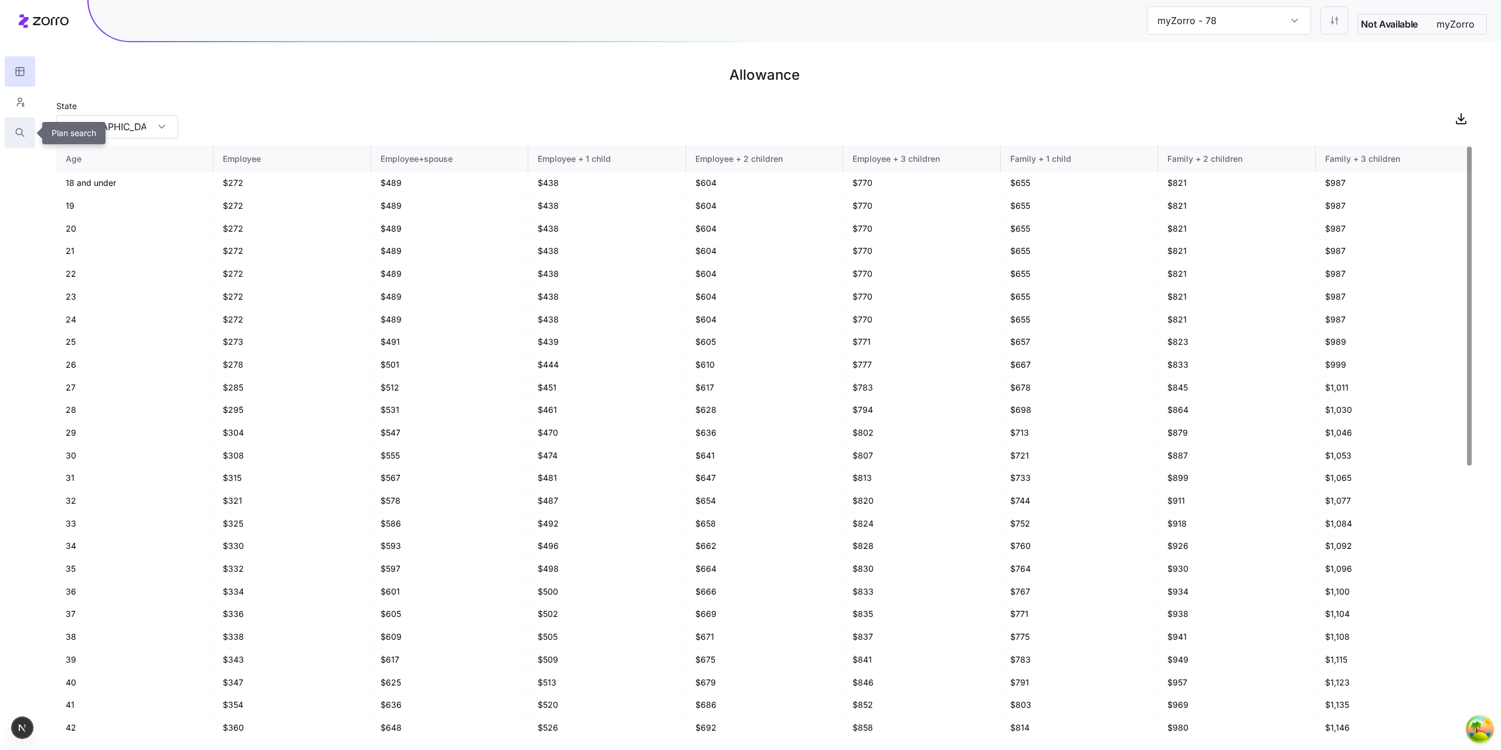
click at [19, 126] on button "button" at bounding box center [20, 132] width 30 height 30
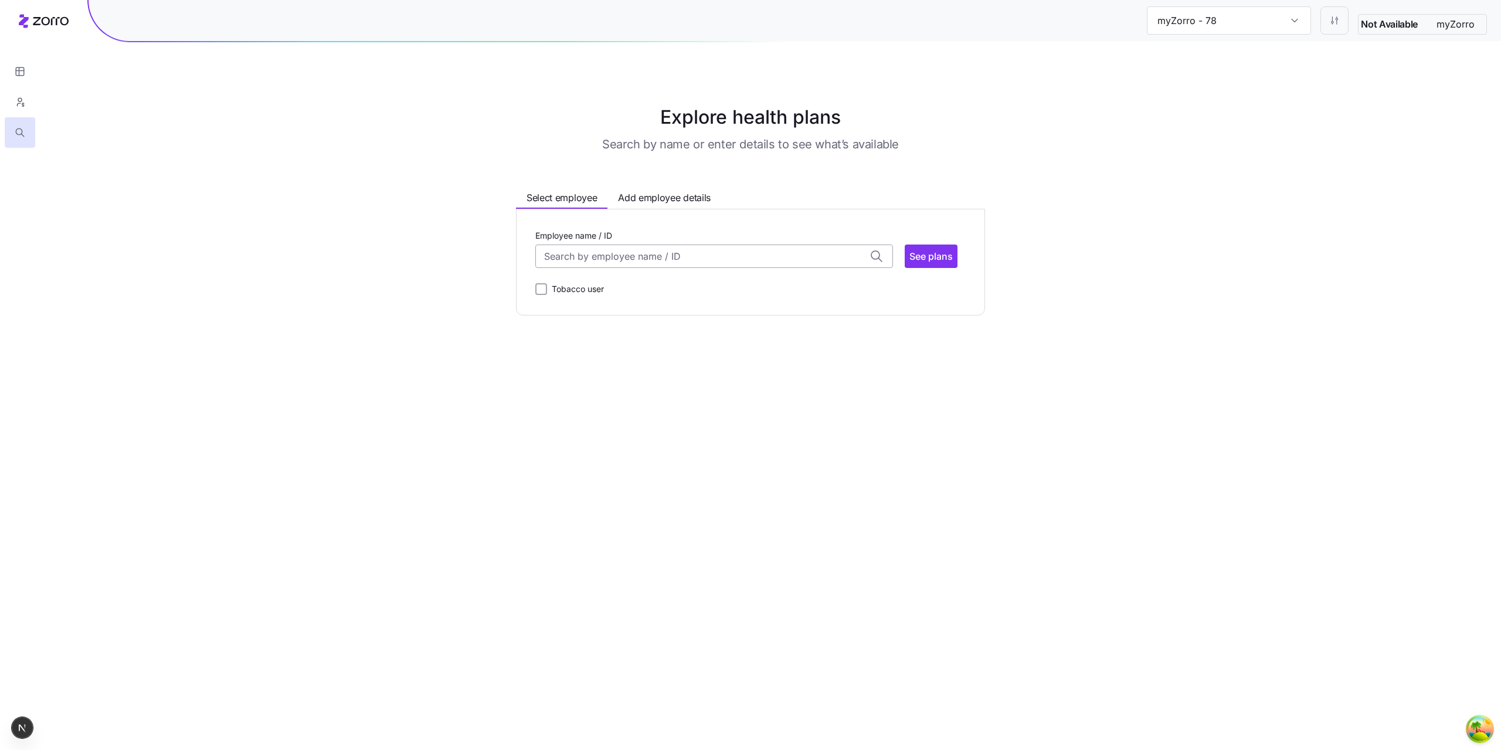
click at [602, 256] on input "Employee name / ID" at bounding box center [714, 256] width 358 height 23
click at [610, 295] on span "ID: 002 | zip code: 98087" at bounding box center [592, 299] width 95 height 10
click at [935, 266] on button "See plans" at bounding box center [931, 256] width 53 height 23
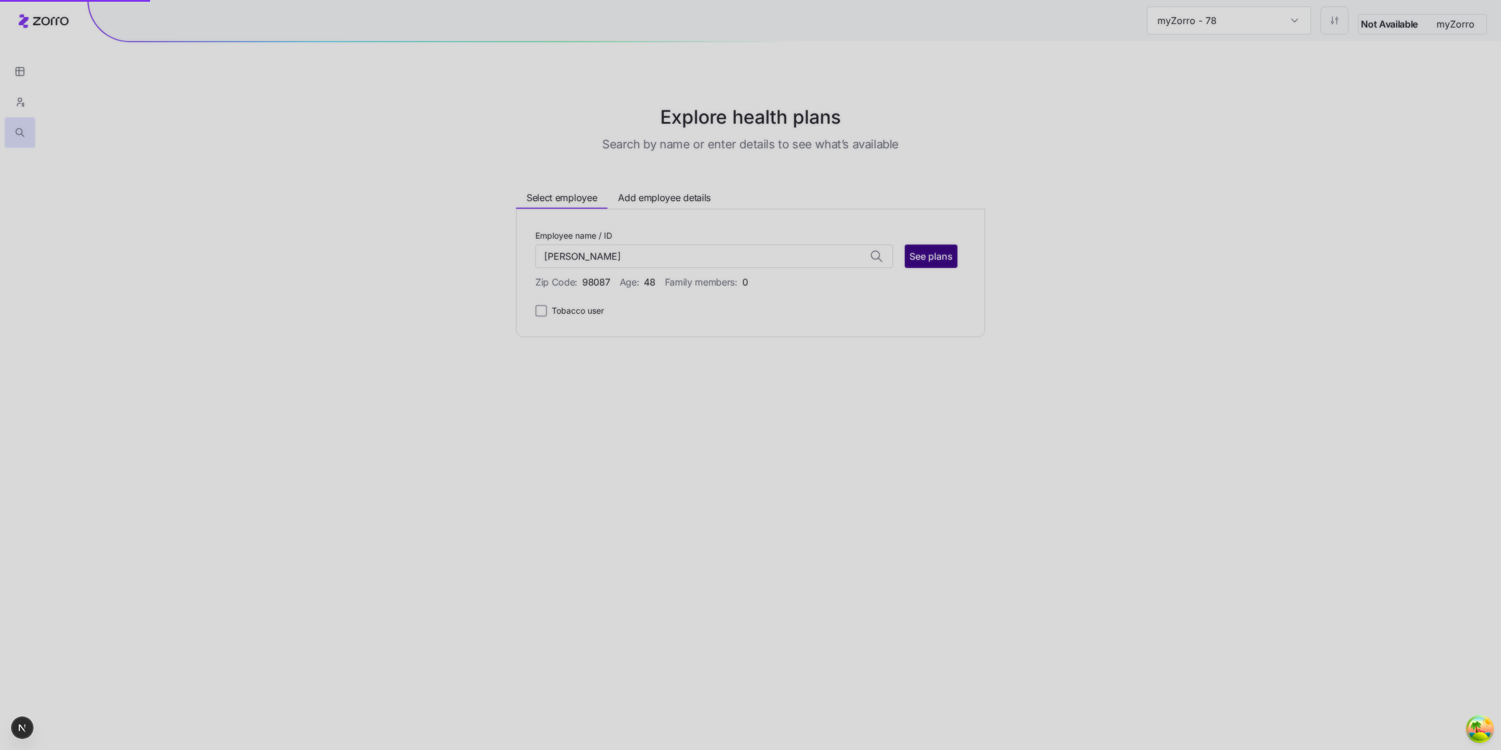
type input "Dave Brown (ID: 002)"
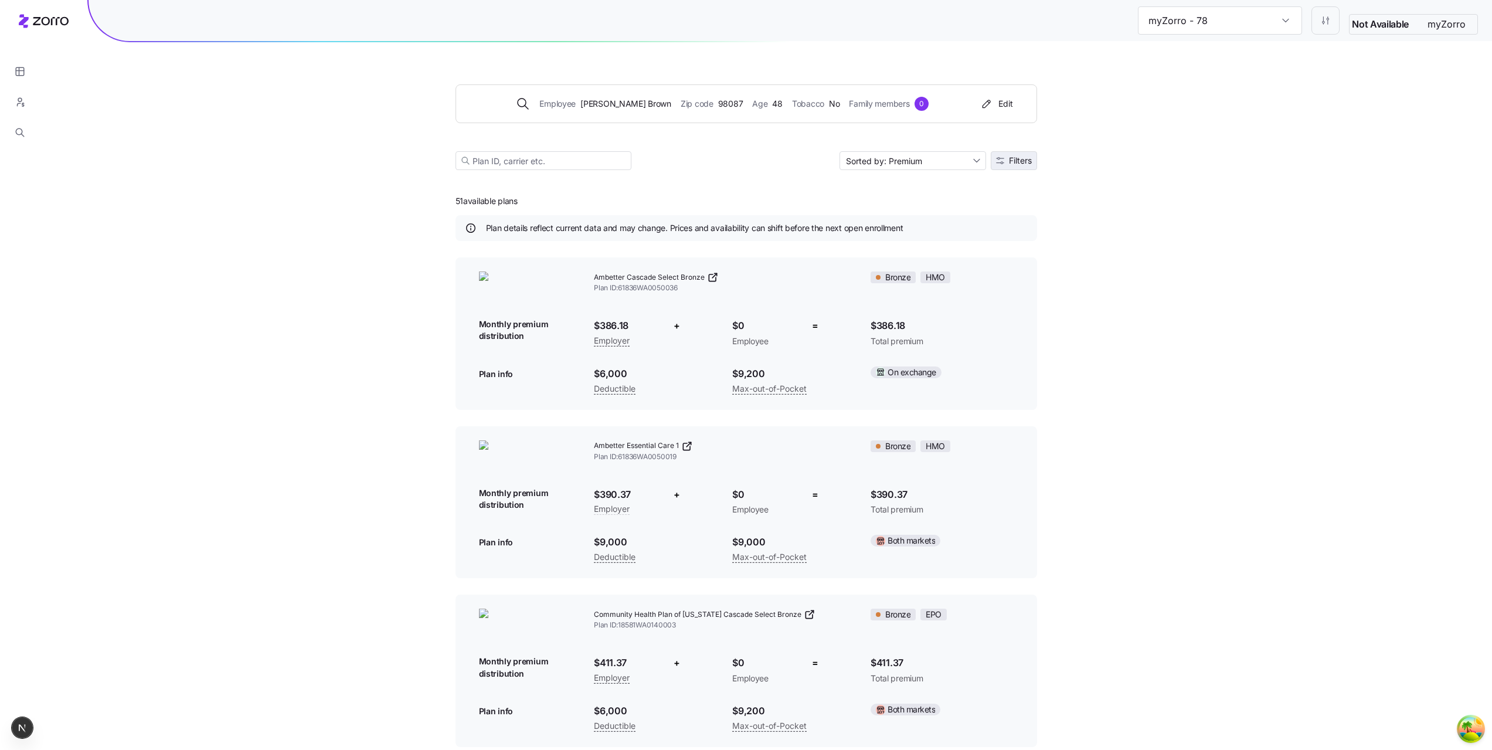
click at [993, 163] on button "Filters" at bounding box center [1014, 160] width 46 height 19
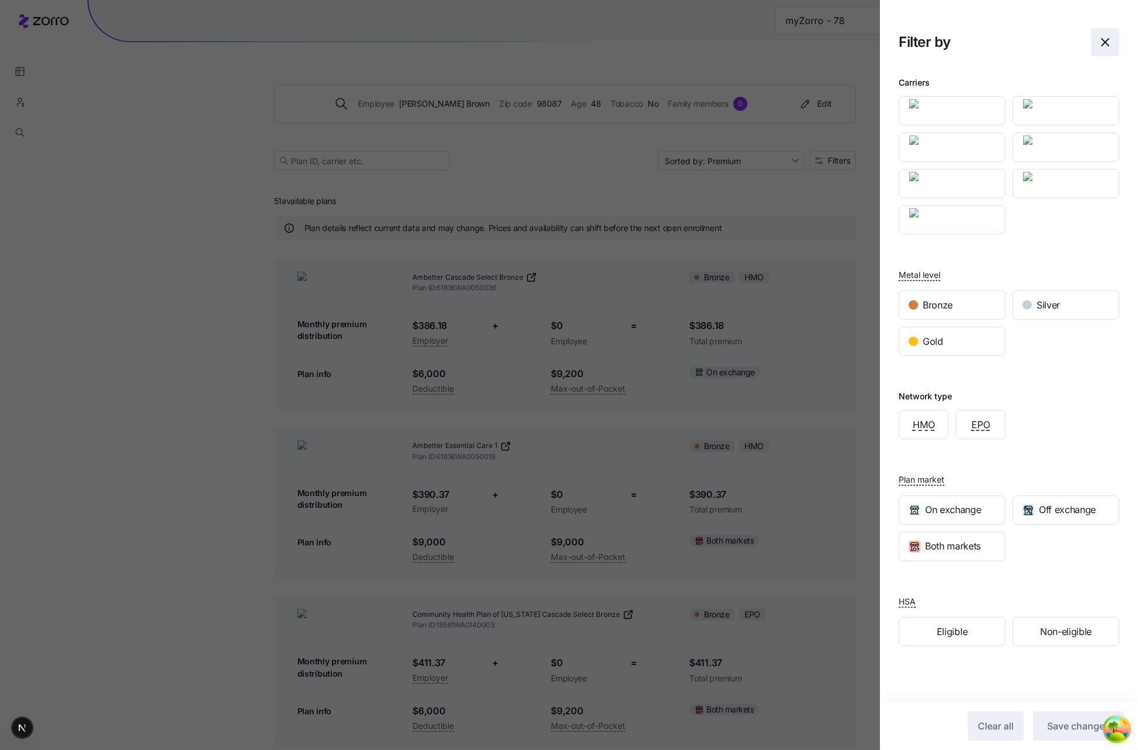
click at [1098, 43] on icon "button" at bounding box center [1105, 42] width 14 height 14
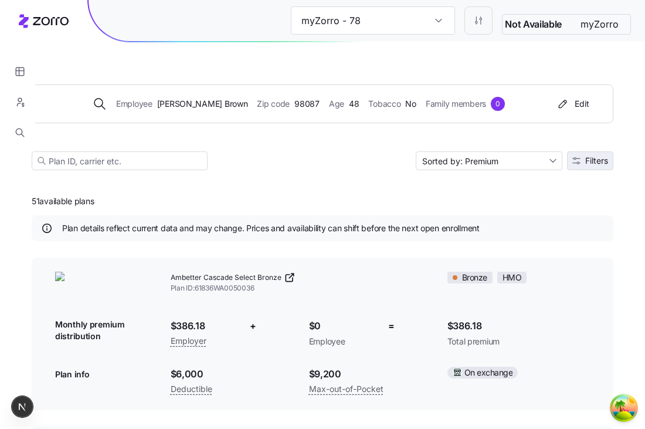
click at [595, 153] on button "Filters" at bounding box center [590, 160] width 46 height 19
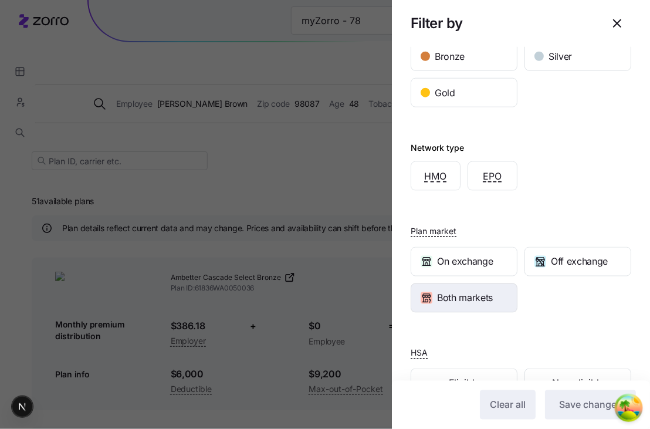
scroll to position [280, 0]
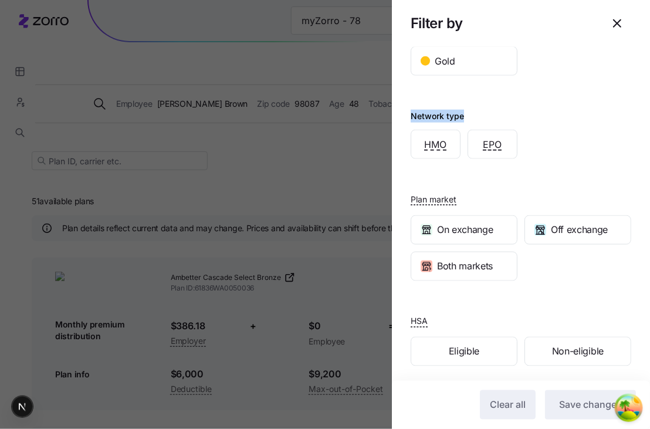
drag, startPoint x: 404, startPoint y: 113, endPoint x: 467, endPoint y: 111, distance: 62.8
click at [467, 111] on div "Carriers Metal level Bronze Silver Gold Network type HMO EPO Plan market On exc…" at bounding box center [521, 84] width 258 height 599
copy div "Network type"
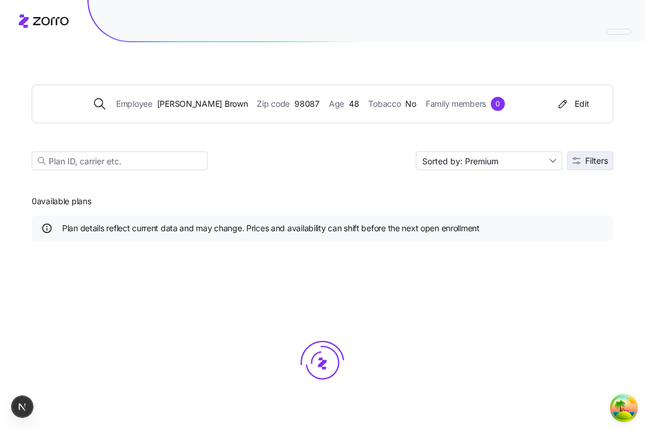
click at [597, 162] on span "Filters" at bounding box center [596, 161] width 23 height 8
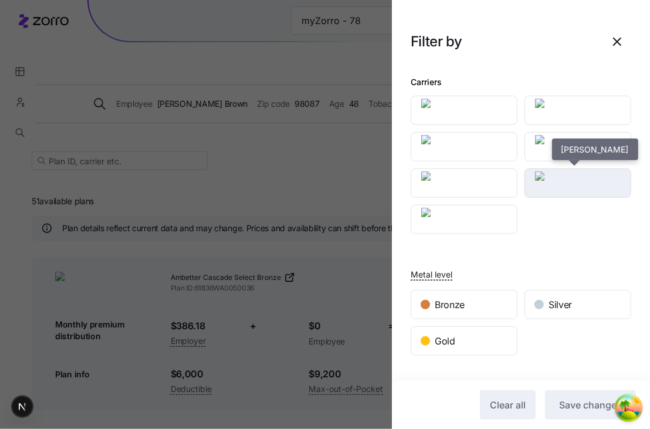
scroll to position [0, 0]
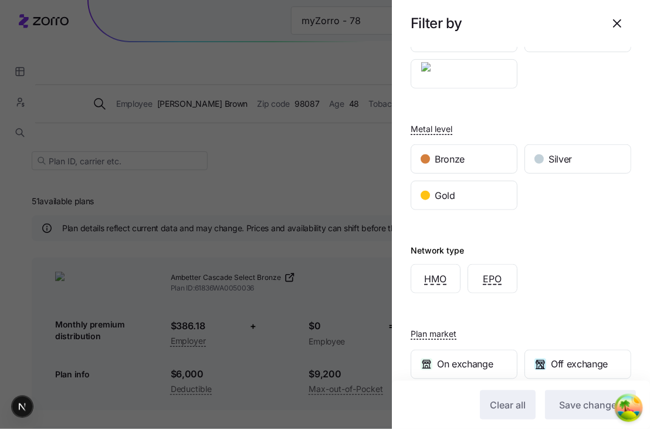
click at [581, 110] on div "Metal level Bronze Silver Gold" at bounding box center [520, 154] width 220 height 113
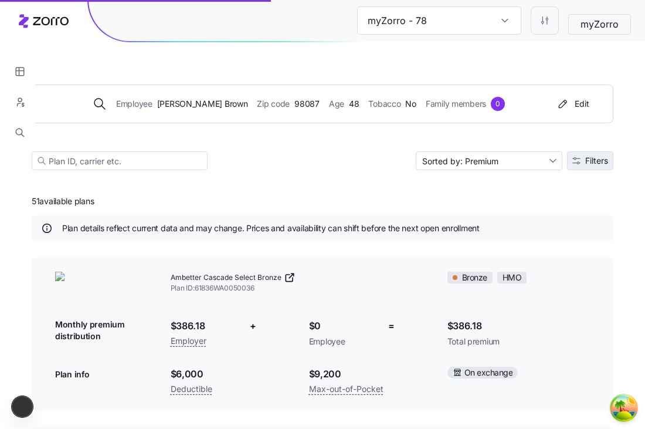
click at [581, 153] on button "Filters" at bounding box center [590, 160] width 46 height 19
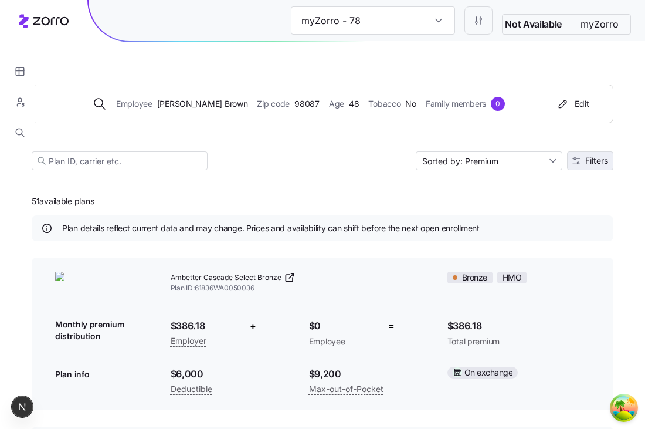
click at [591, 161] on span "Filters" at bounding box center [596, 161] width 23 height 8
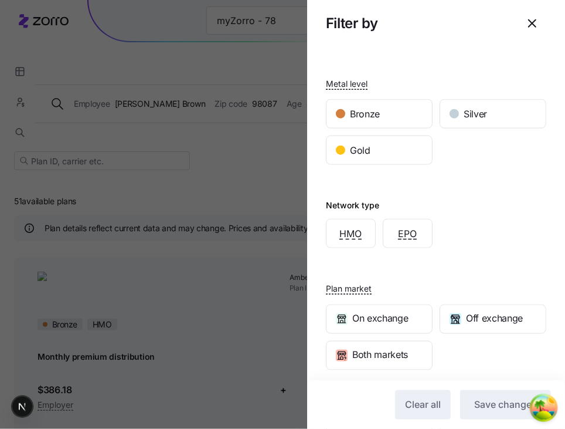
scroll to position [280, 0]
